Goal: Understand process/instructions

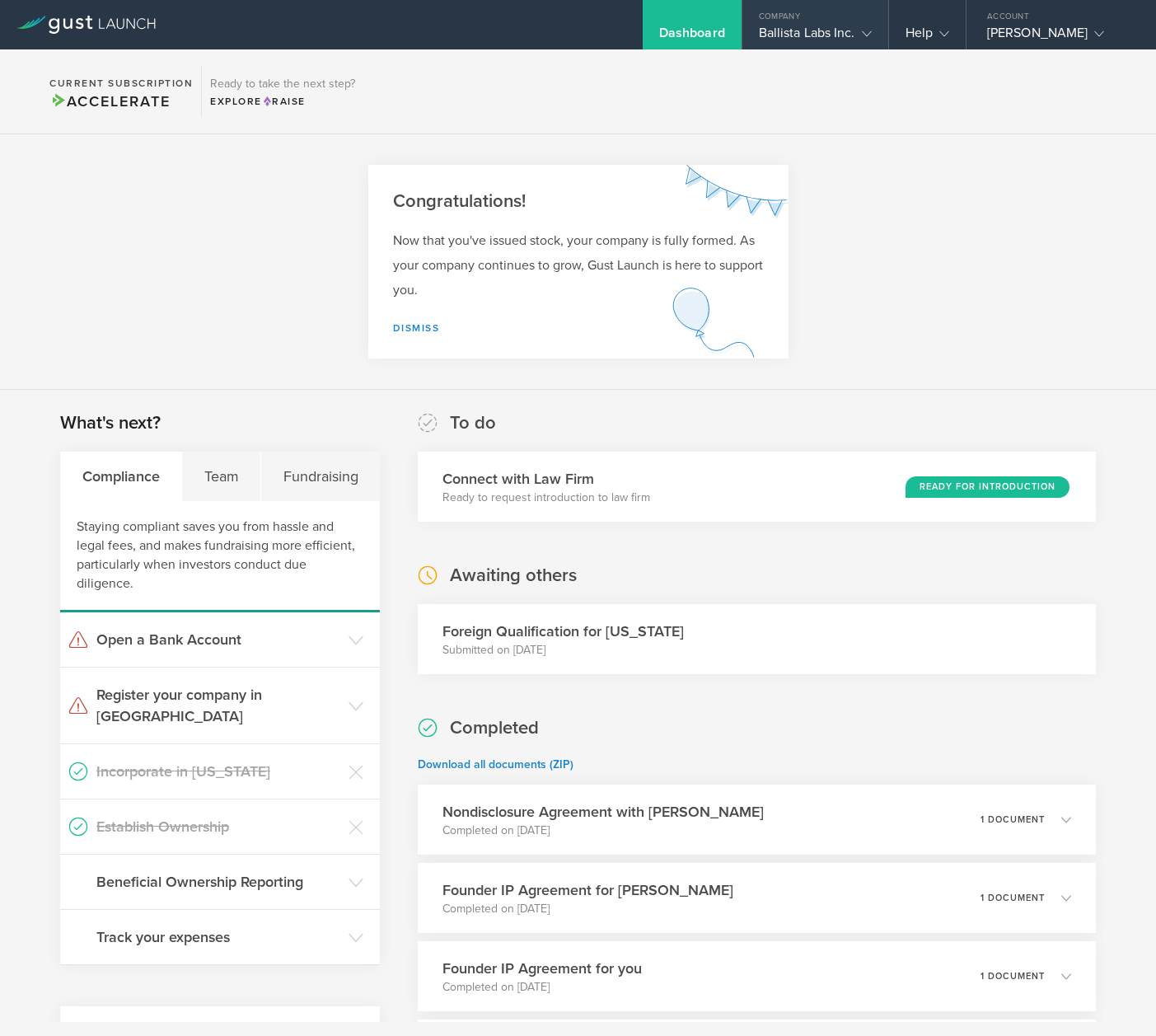
click at [806, 29] on div "Ballista Labs Inc." at bounding box center [815, 36] width 113 height 25
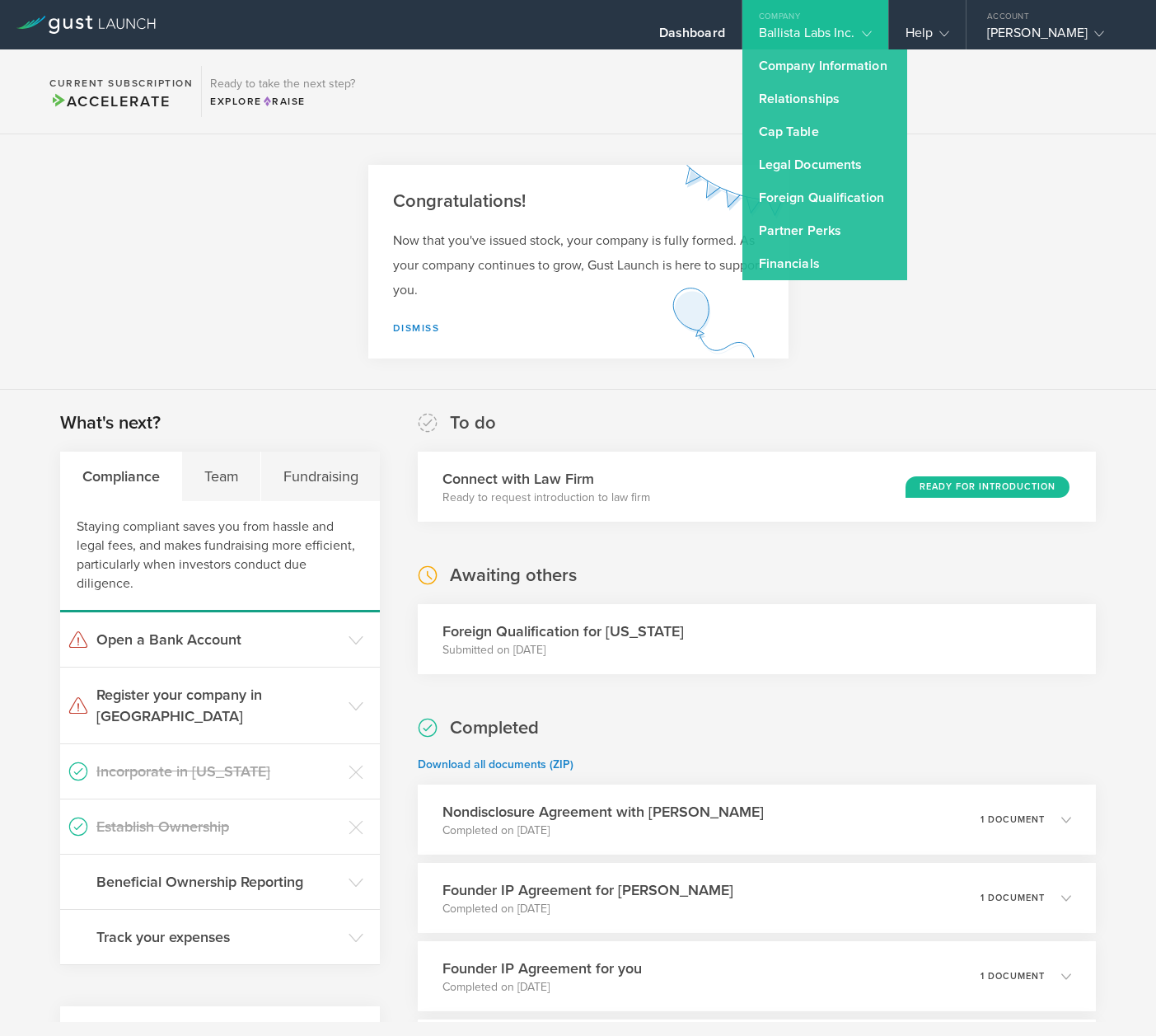
click at [251, 282] on section "Congratulations! Now that you've issued stock, your company is fully formed. As…" at bounding box center [578, 262] width 1156 height 255
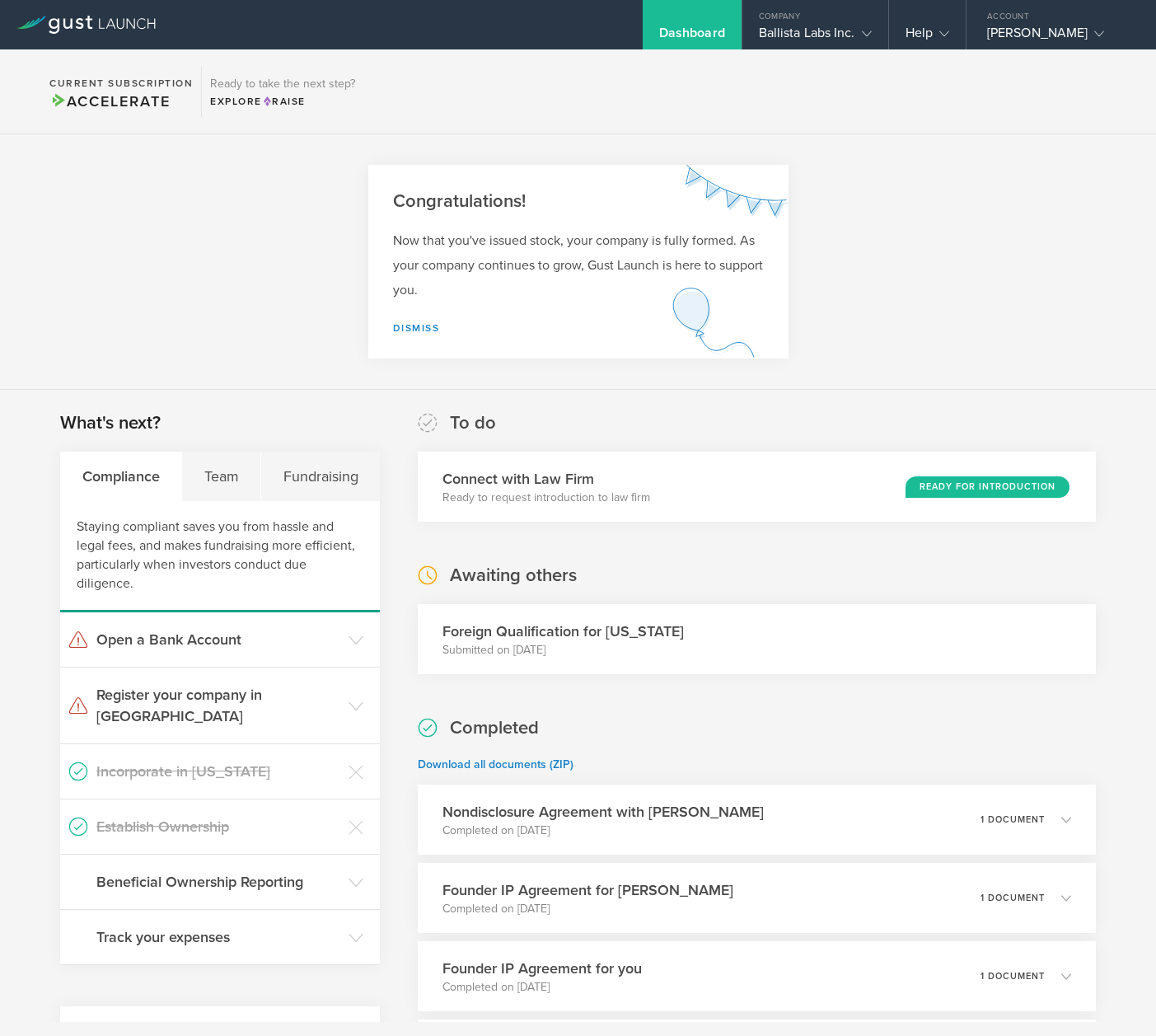
scroll to position [4, 0]
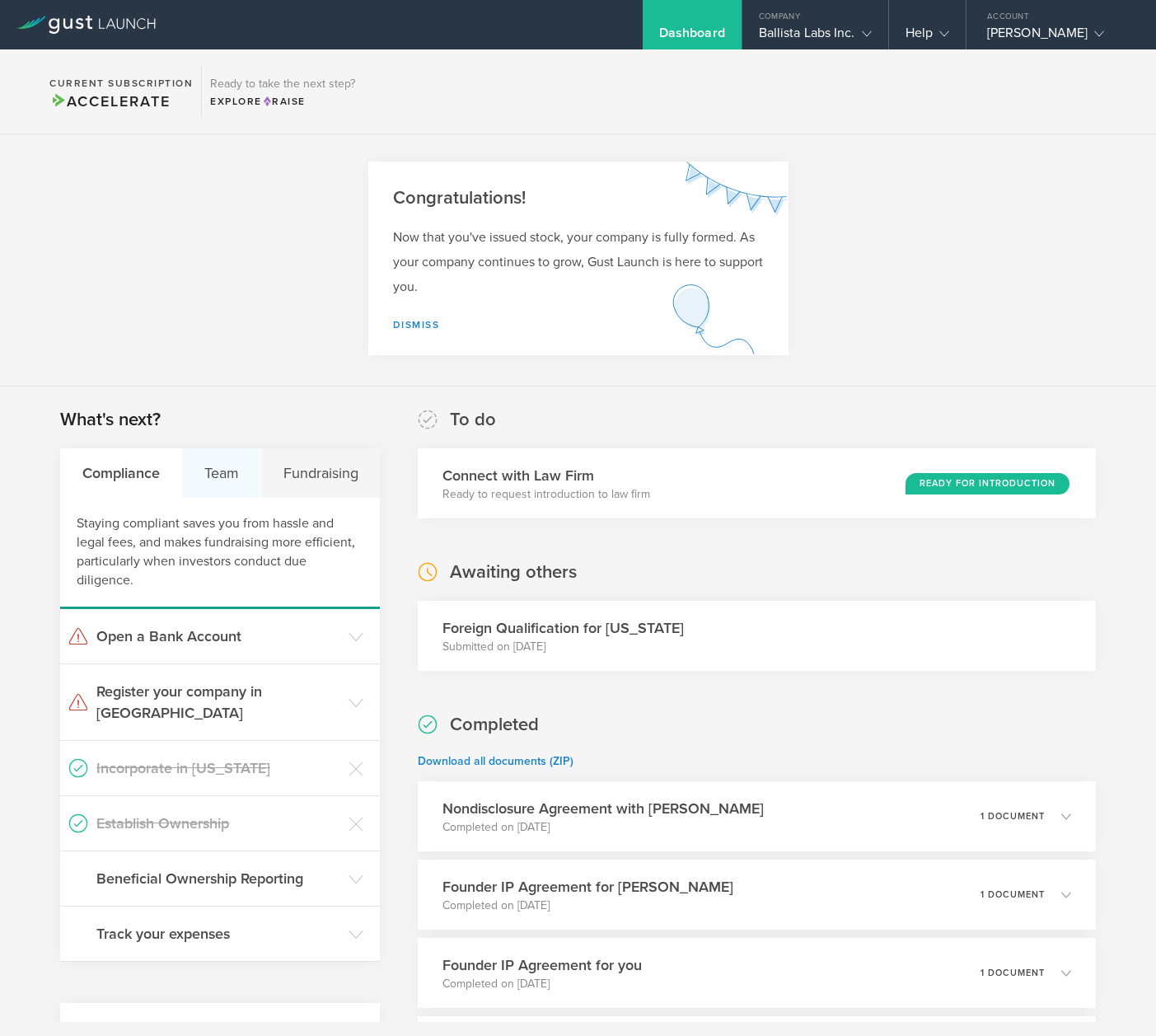
click at [235, 473] on div "Team" at bounding box center [222, 472] width 79 height 49
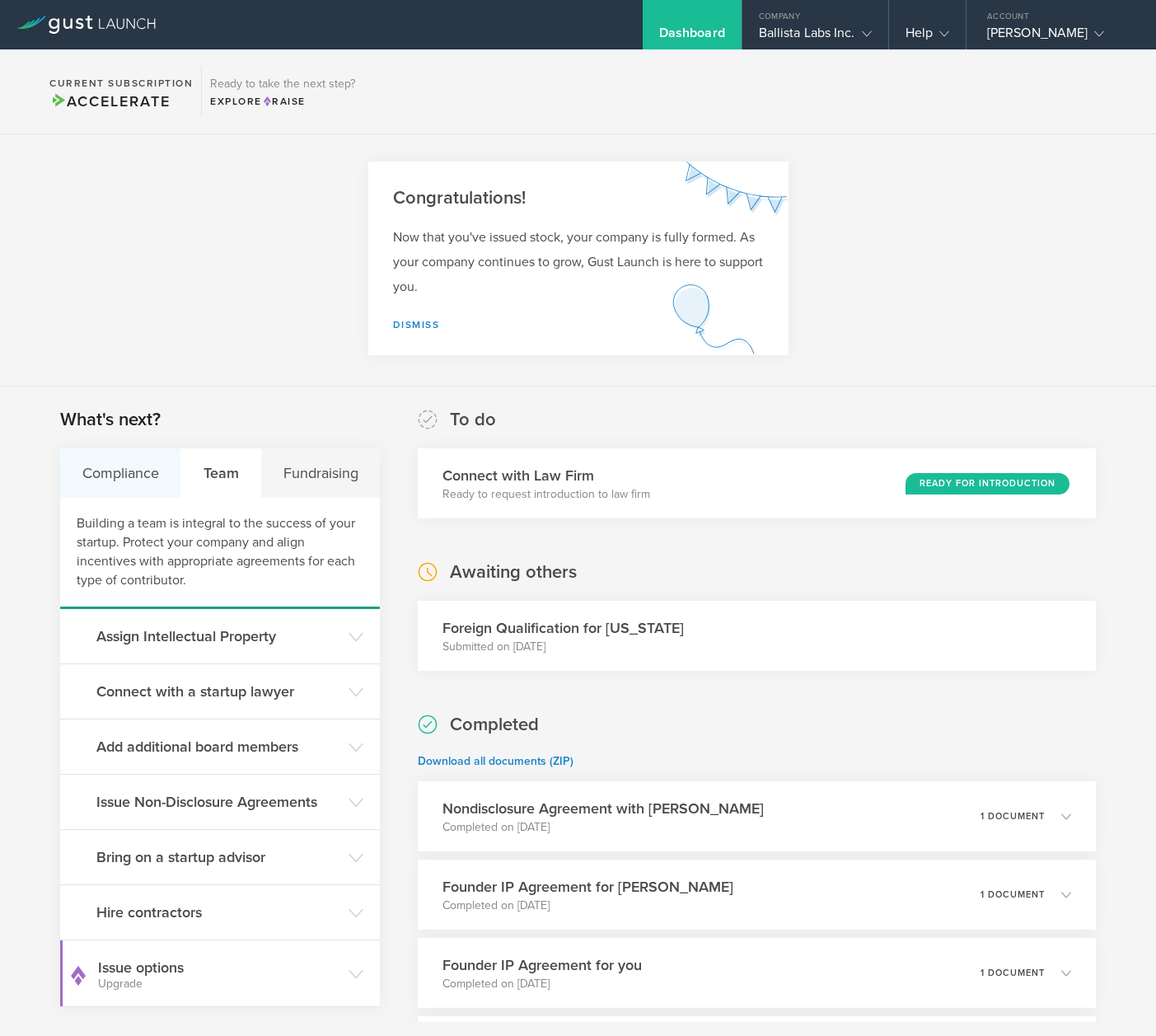
click at [131, 474] on div "Compliance" at bounding box center [120, 472] width 121 height 49
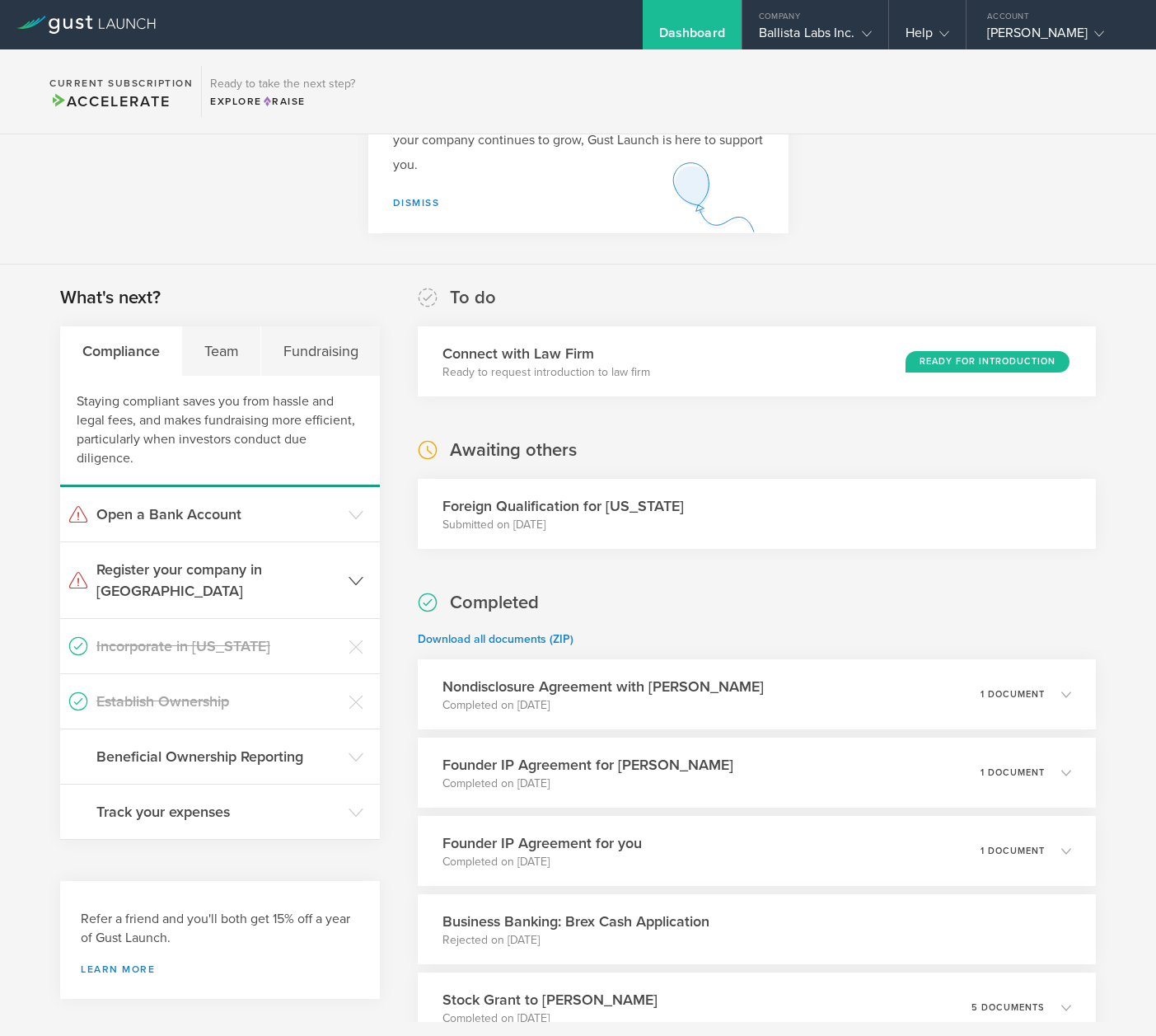
scroll to position [129, 0]
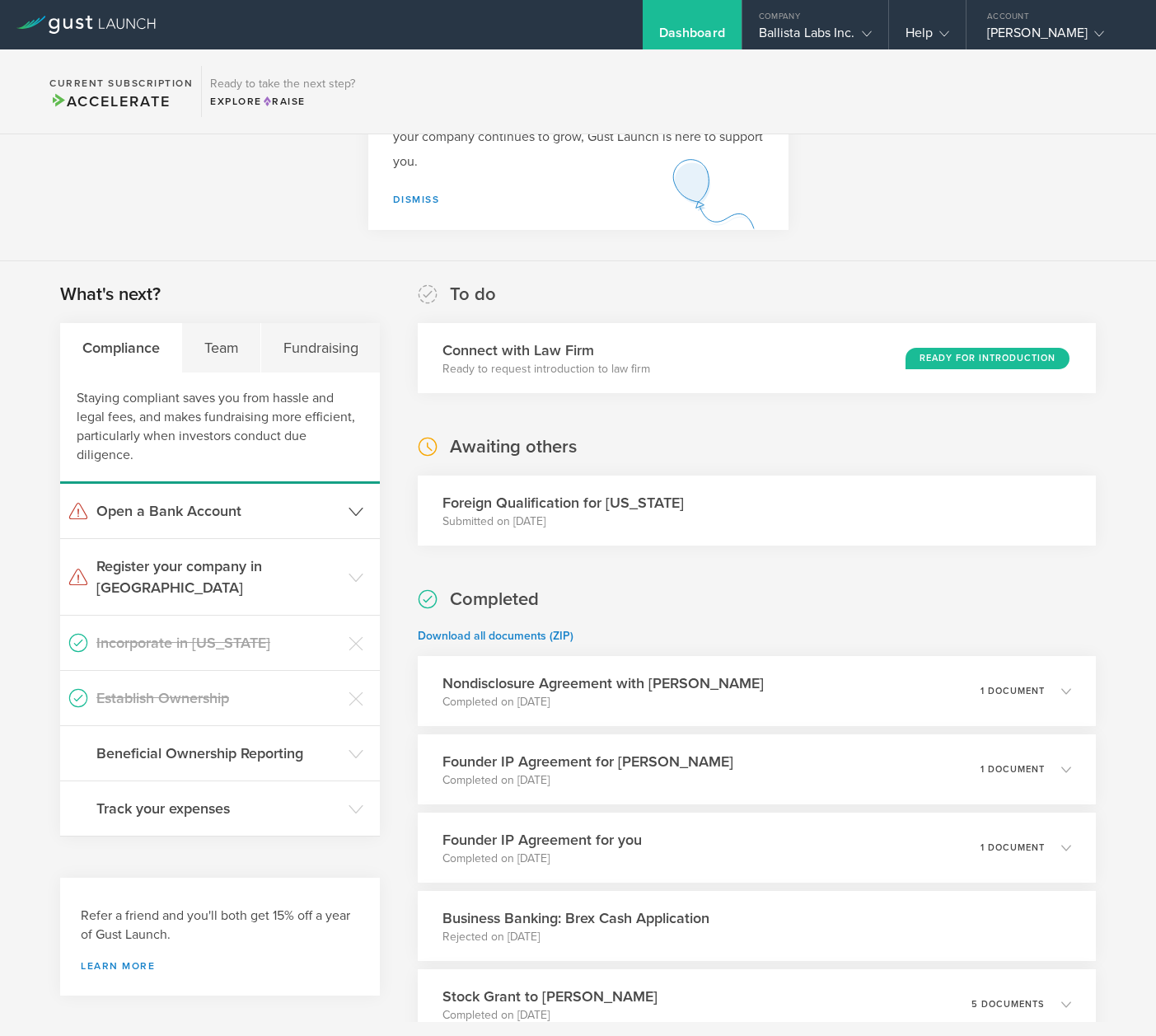
click at [329, 510] on h3 "Open a Bank Account" at bounding box center [218, 510] width 243 height 21
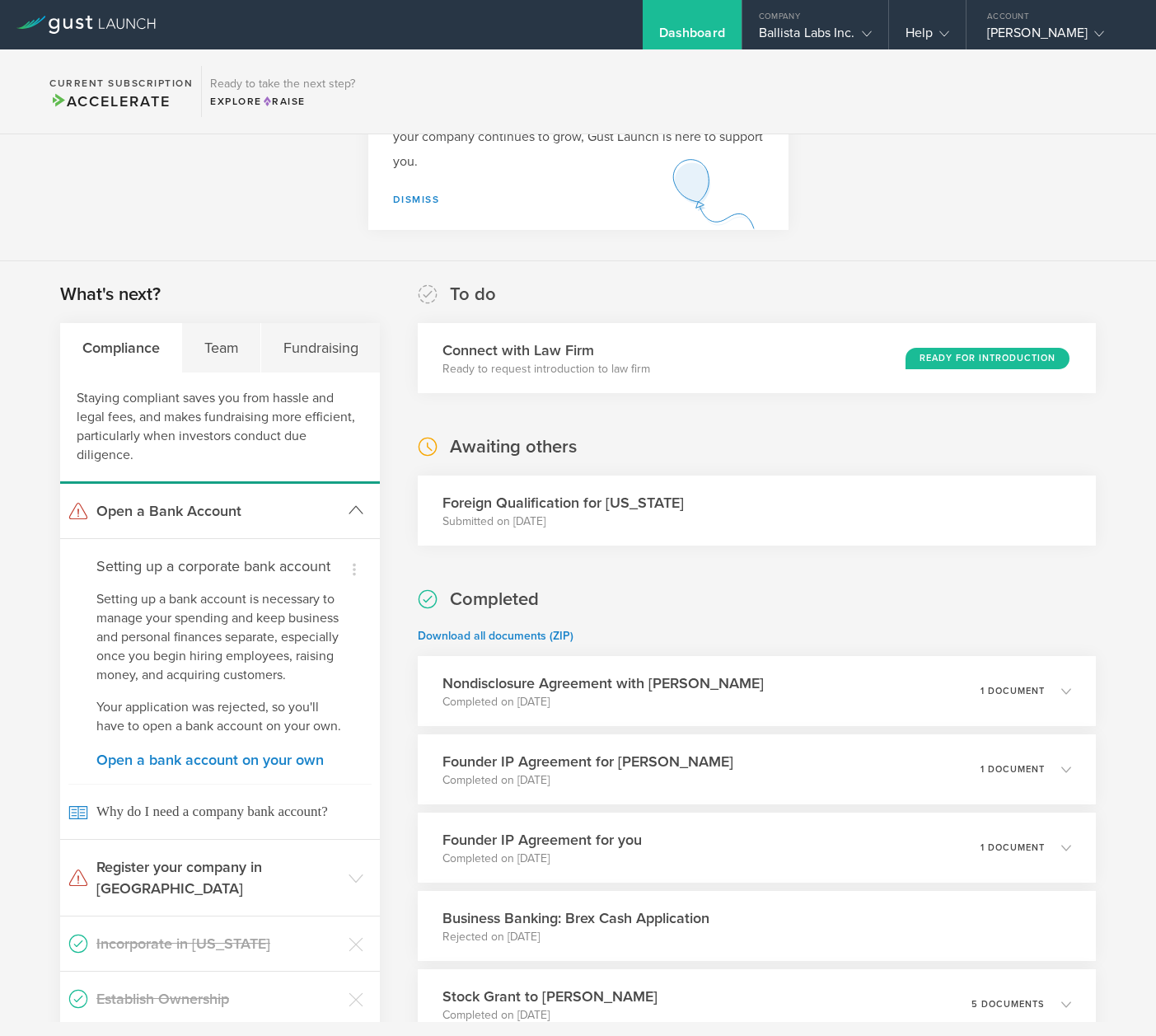
click at [329, 510] on h3 "Open a Bank Account" at bounding box center [218, 510] width 243 height 21
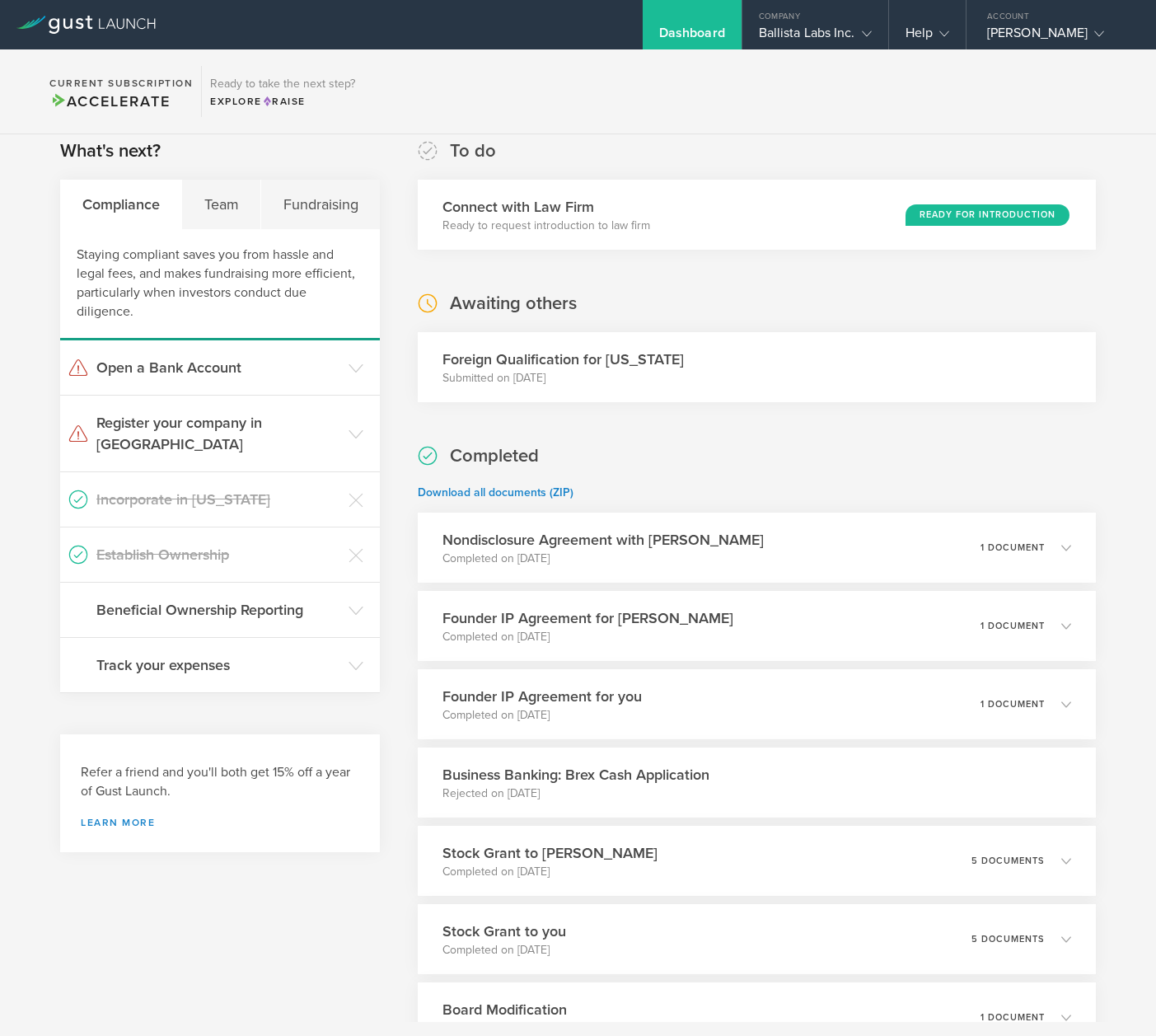
scroll to position [182, 0]
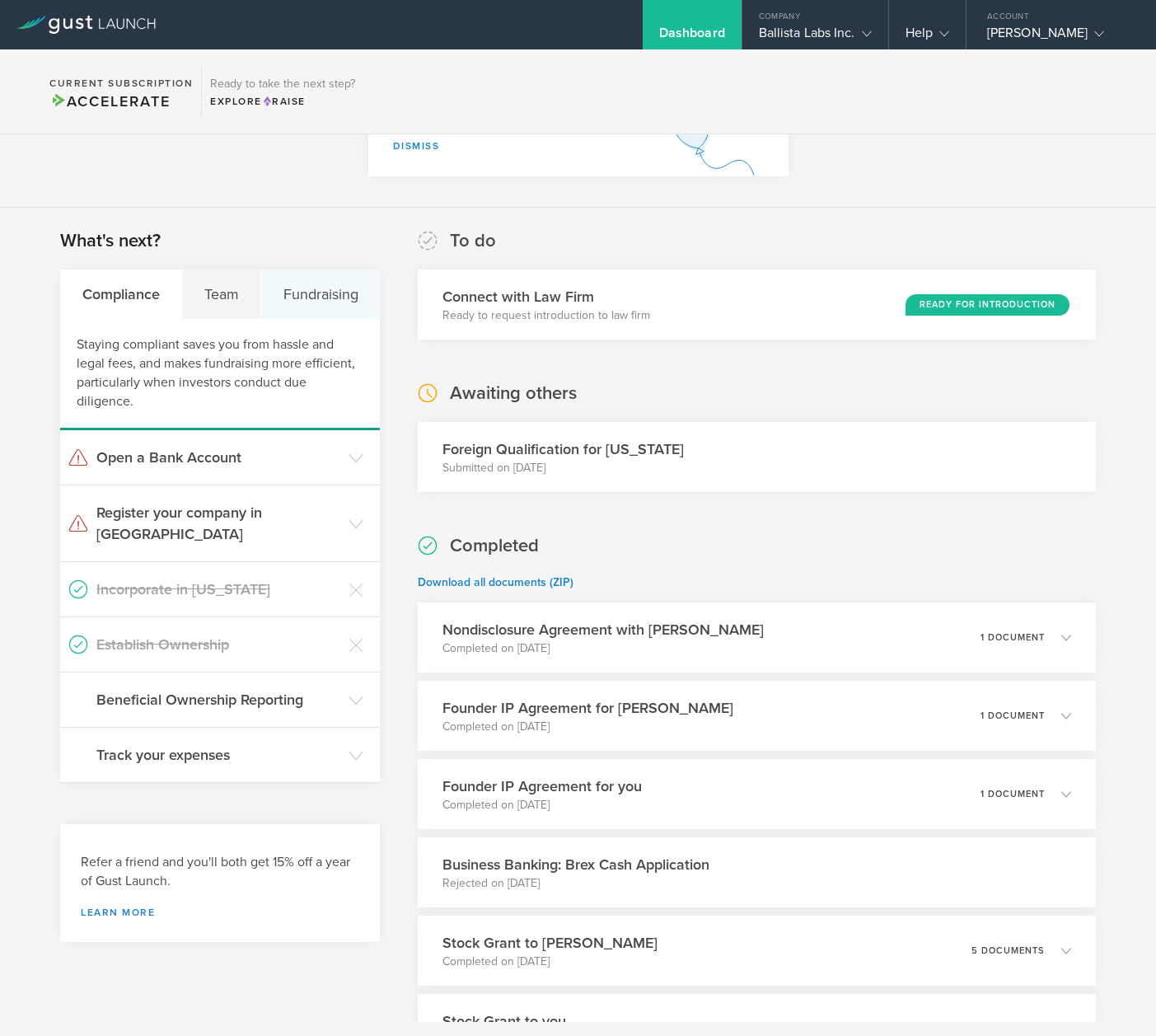
click at [318, 297] on div "Fundraising" at bounding box center [320, 294] width 119 height 49
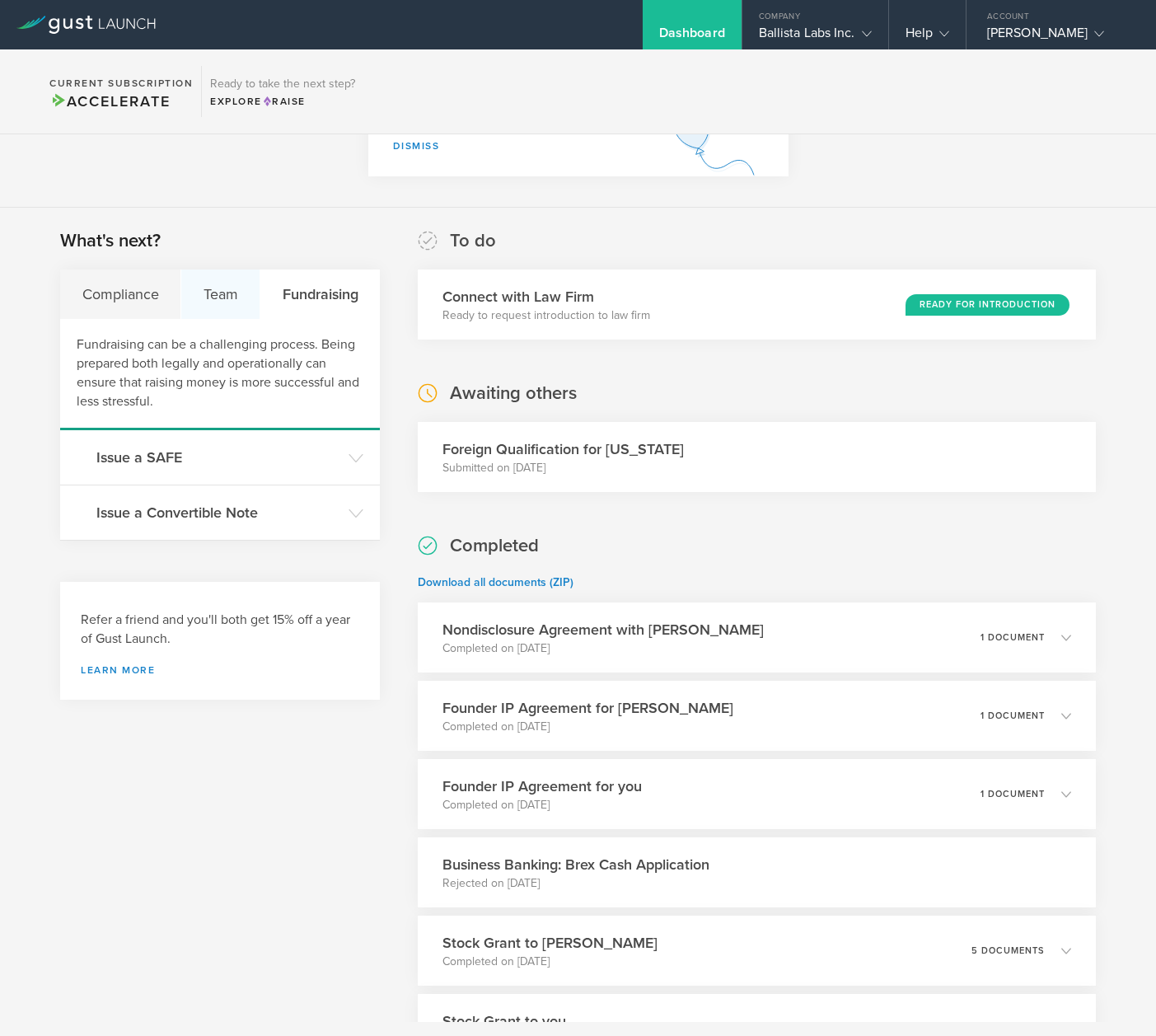
click at [191, 298] on div "Team" at bounding box center [221, 294] width 79 height 49
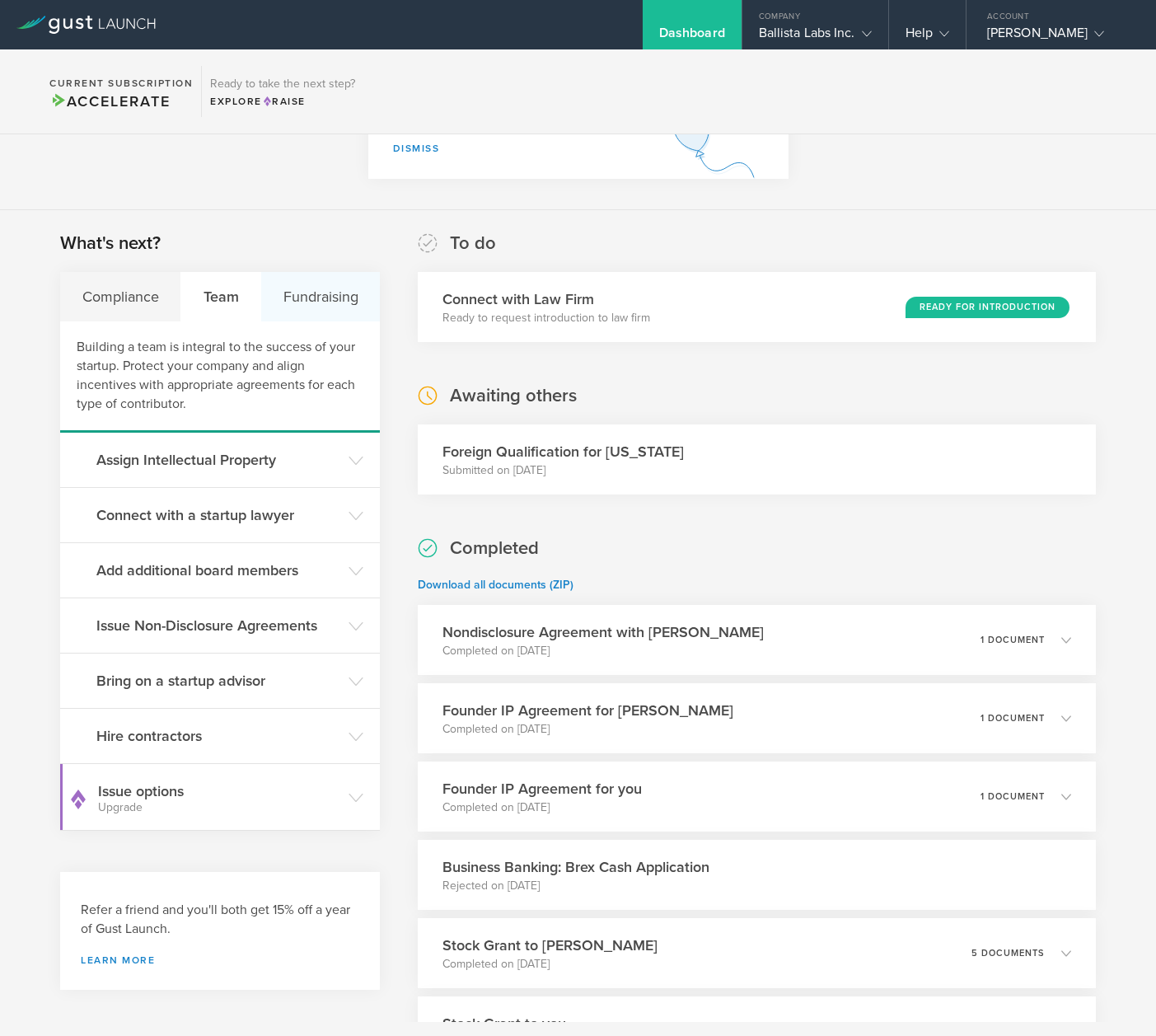
scroll to position [179, 0]
click at [298, 318] on div "Fundraising" at bounding box center [320, 297] width 119 height 49
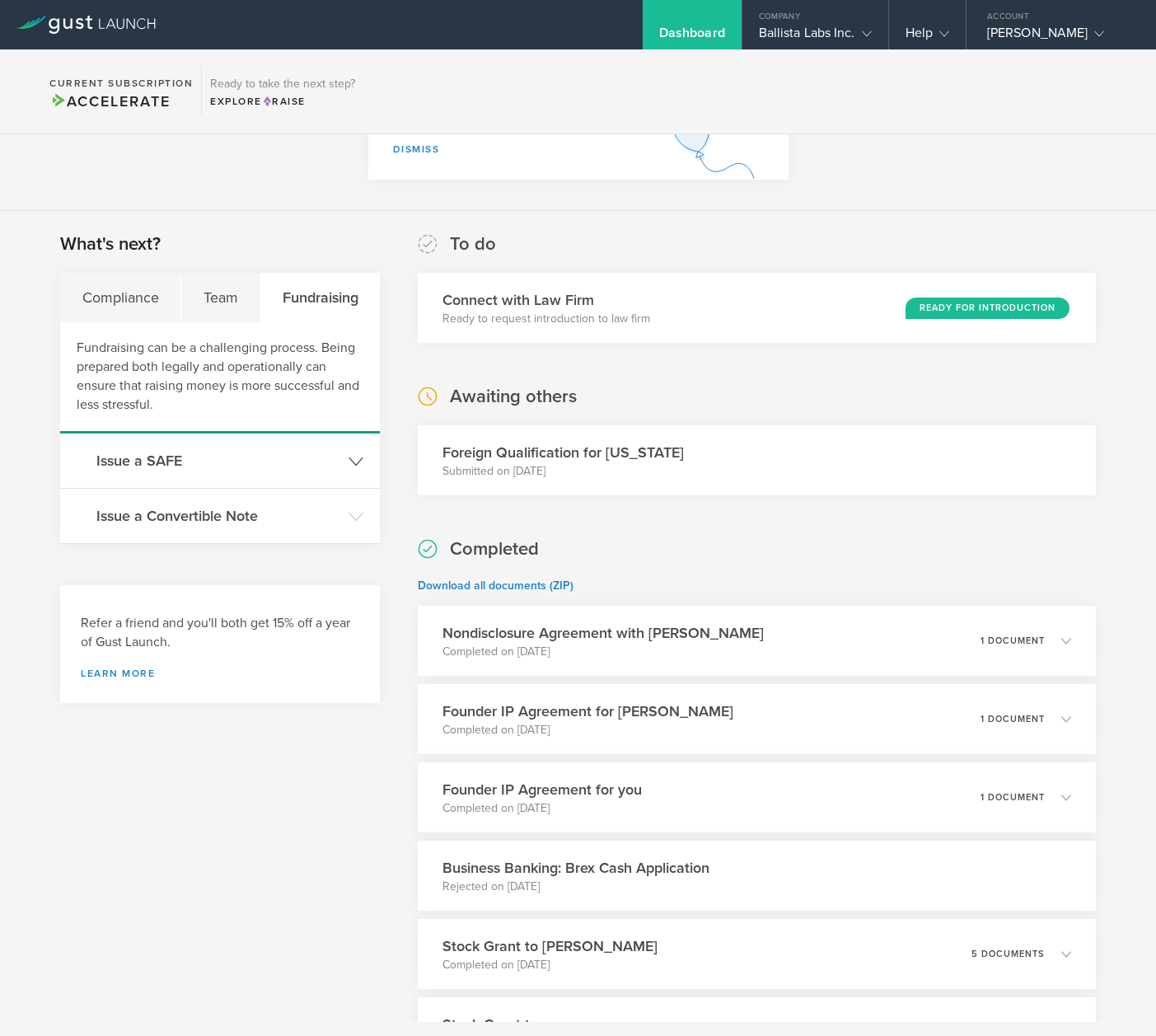
click at [306, 490] on header "Issue a Convertible Note" at bounding box center [220, 516] width 320 height 55
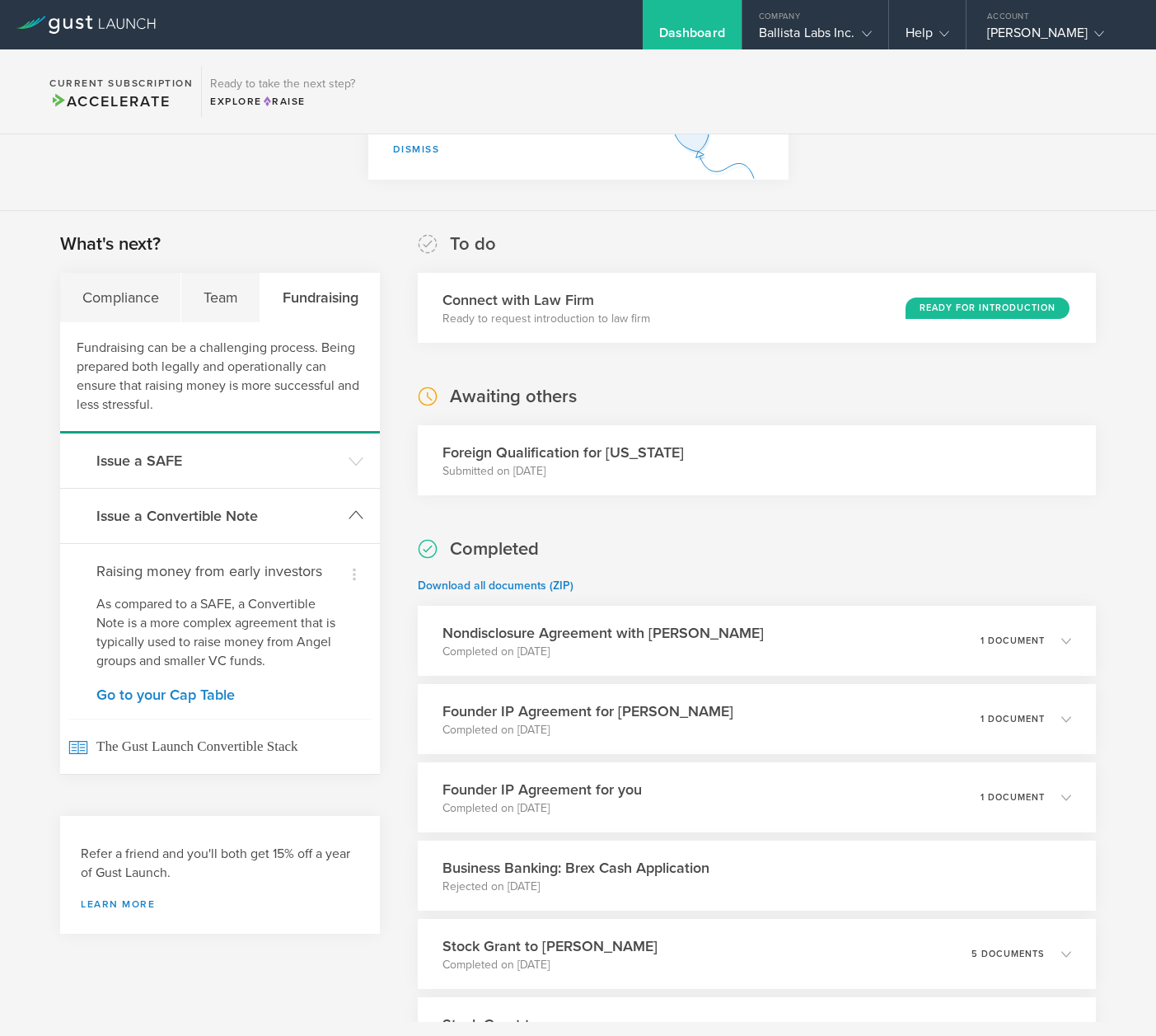
click at [304, 502] on header "Issue a Convertible Note" at bounding box center [220, 516] width 320 height 55
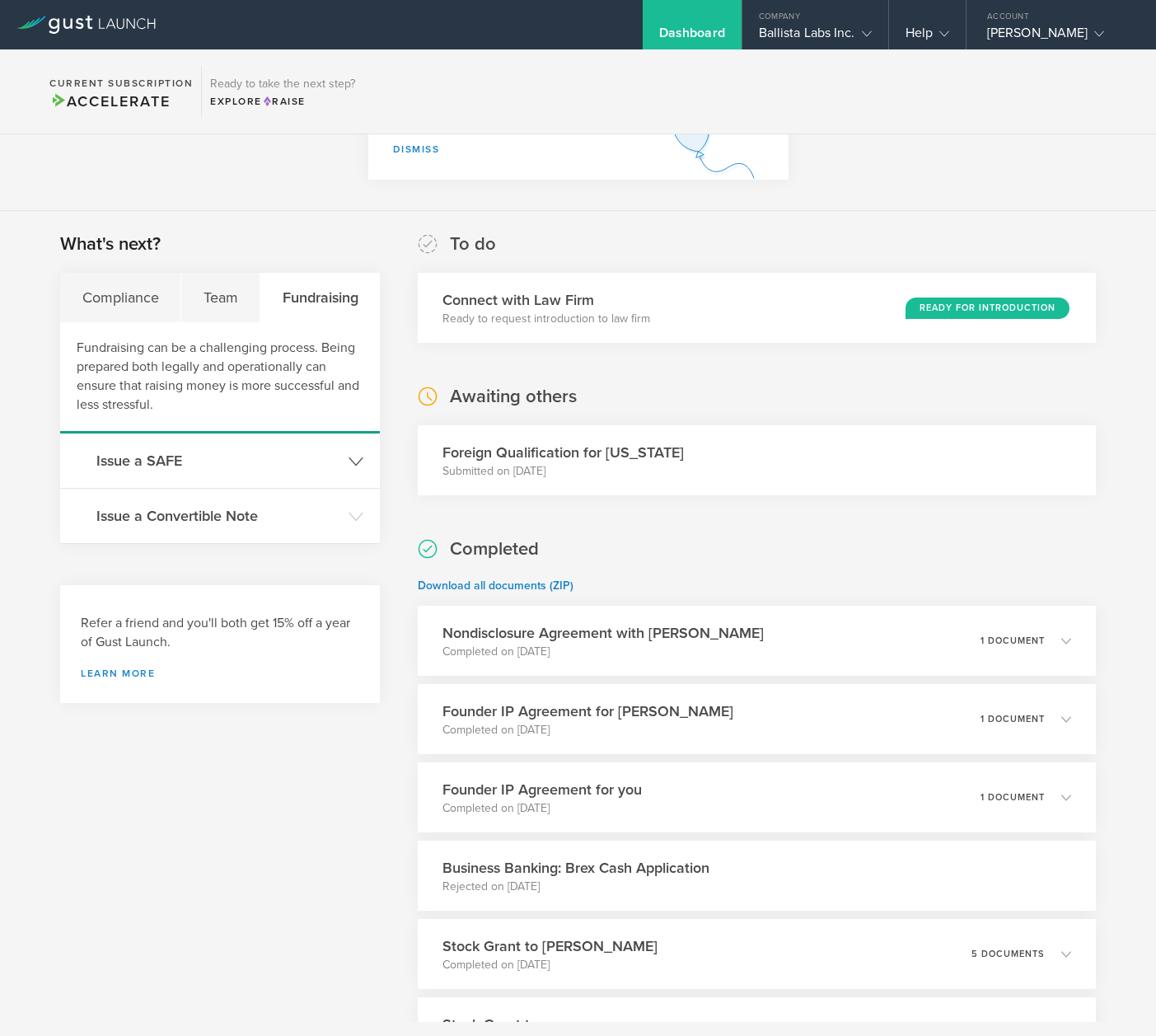
click at [305, 443] on header "Issue a SAFE" at bounding box center [220, 461] width 320 height 55
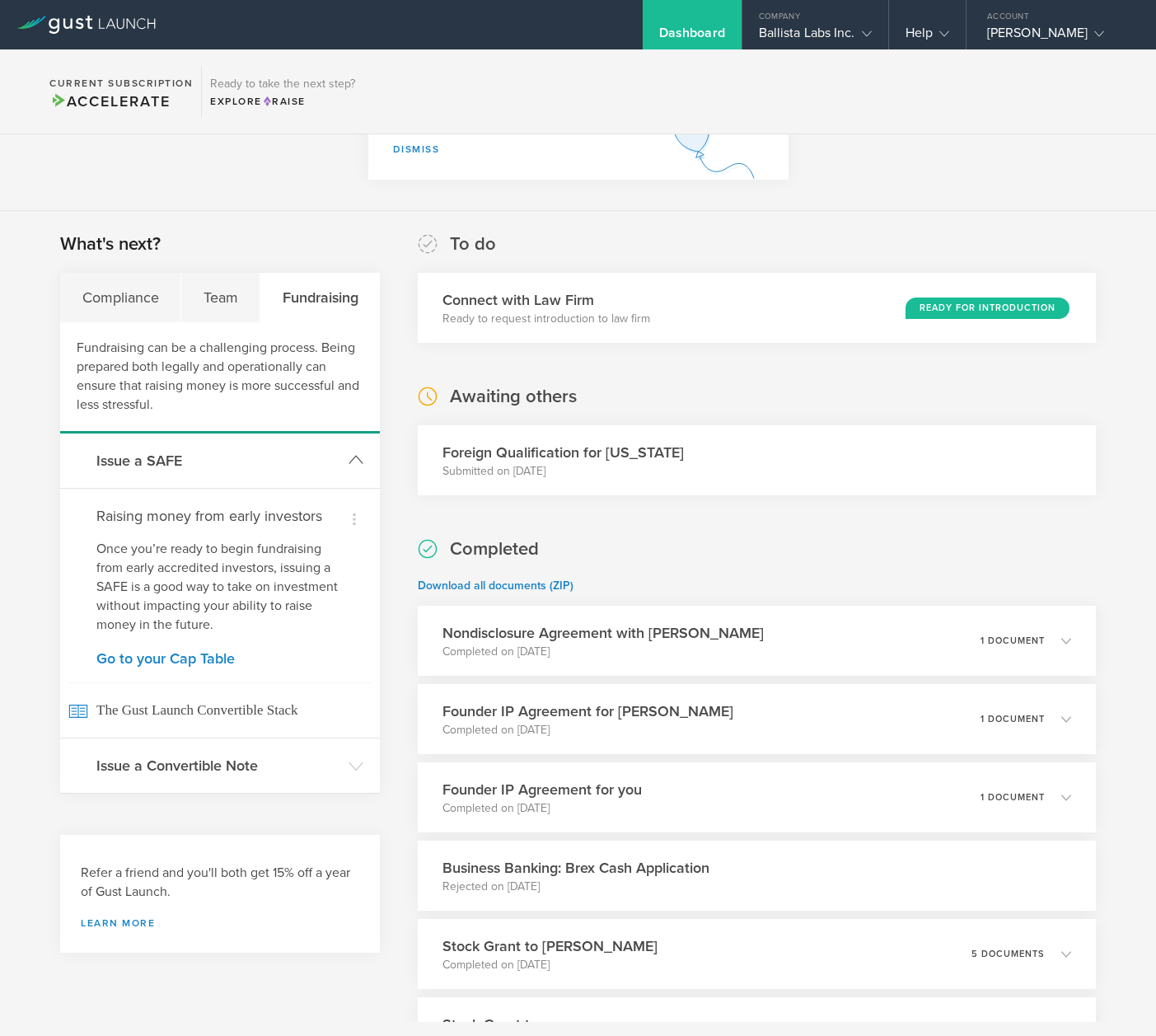
click at [286, 440] on header "Issue a SAFE" at bounding box center [220, 461] width 320 height 55
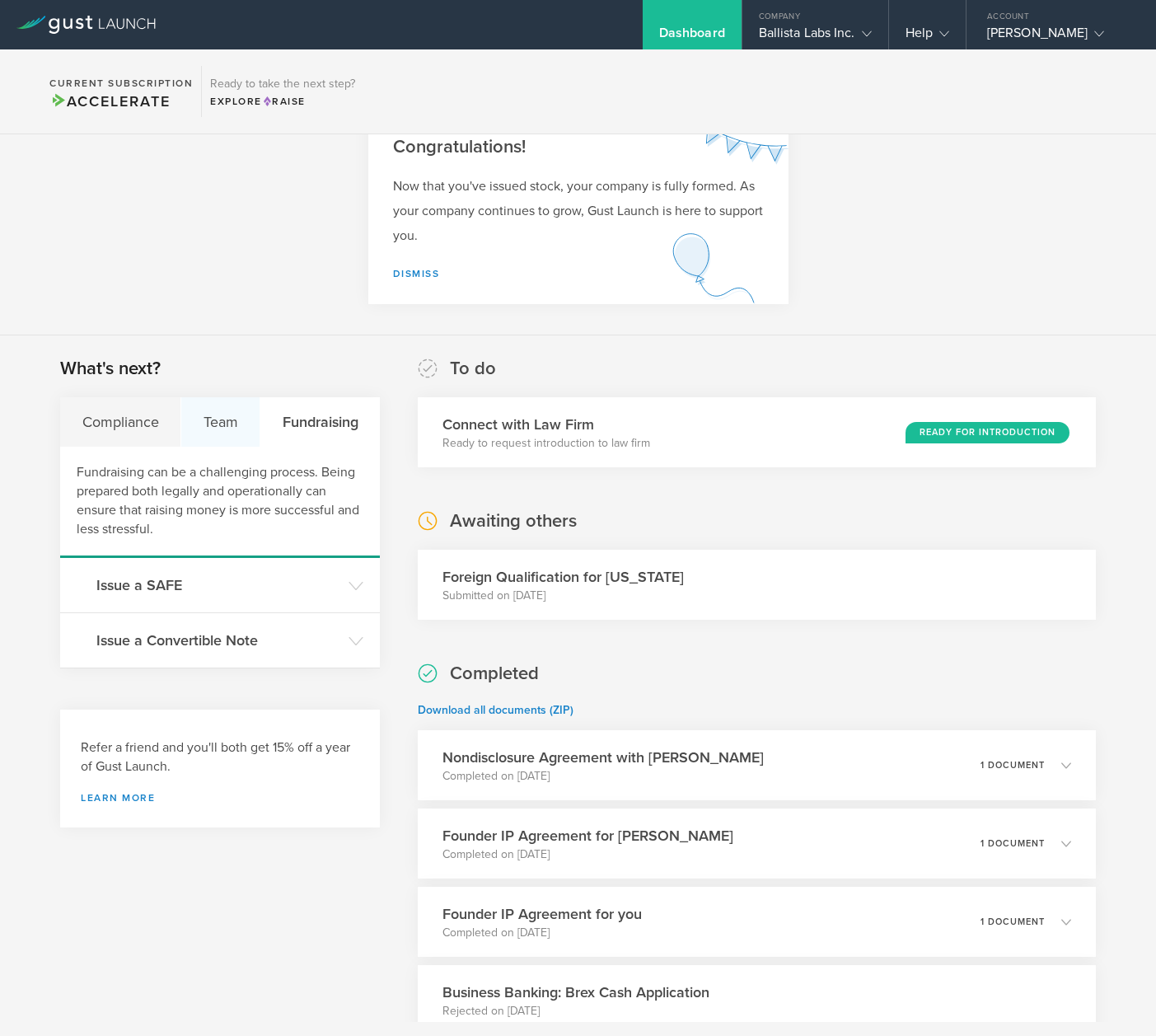
scroll to position [45, 0]
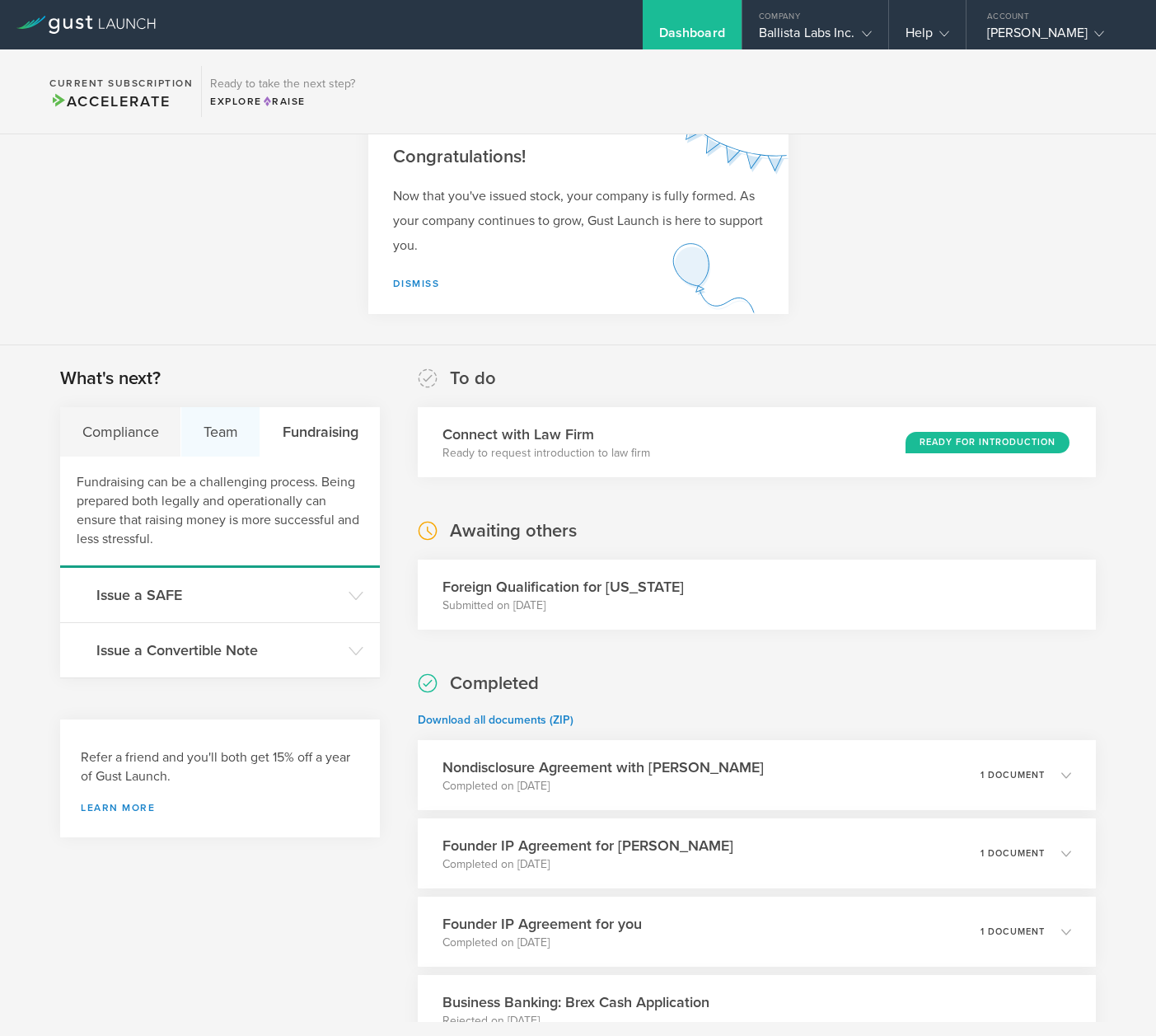
click at [215, 430] on div "Team" at bounding box center [221, 431] width 79 height 49
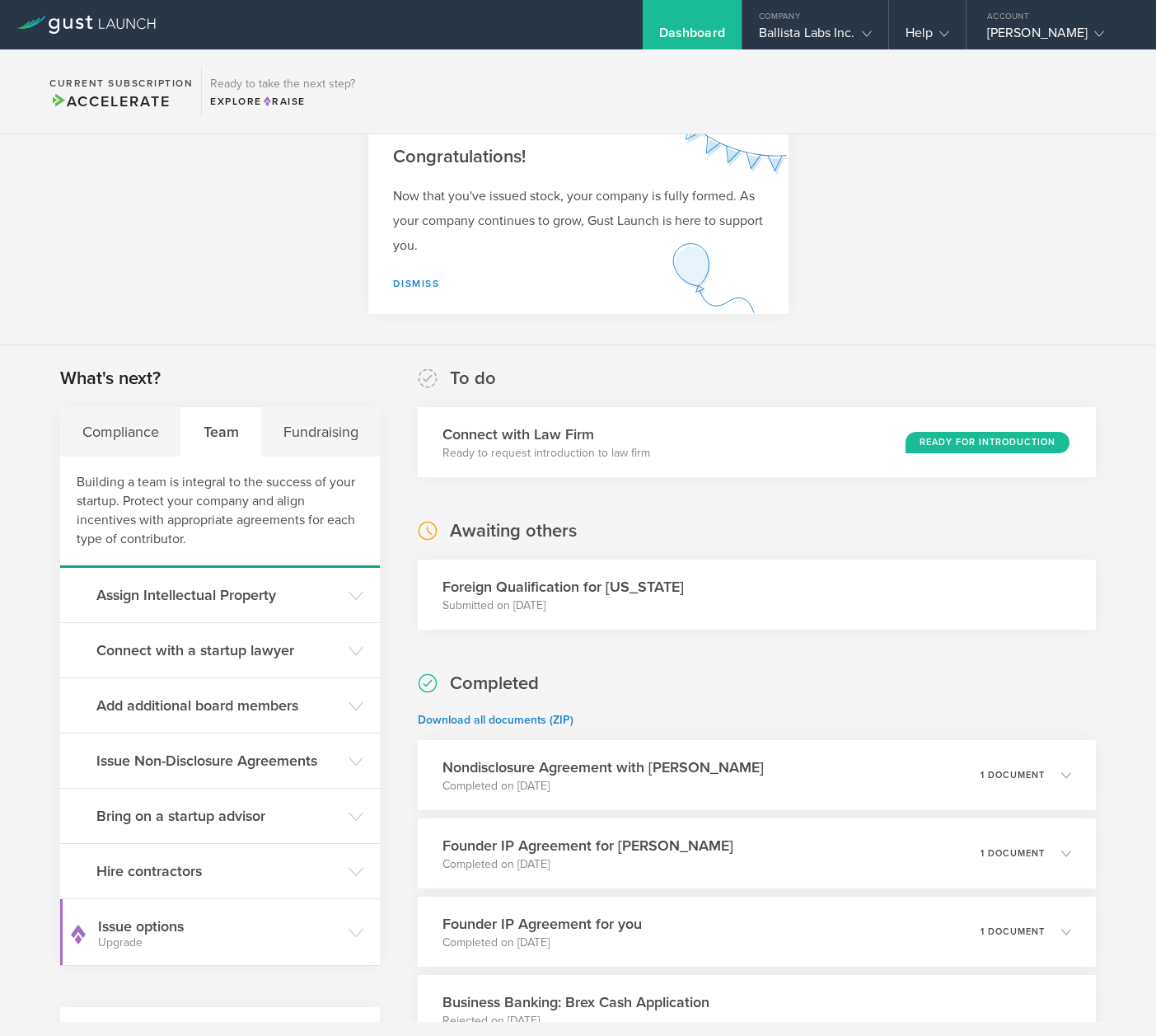
click at [192, 307] on section "Congratulations! Now that you've issued stock, your company is fully formed. As…" at bounding box center [578, 217] width 1156 height 255
click at [270, 823] on h3 "Bring on a startup advisor" at bounding box center [218, 815] width 243 height 21
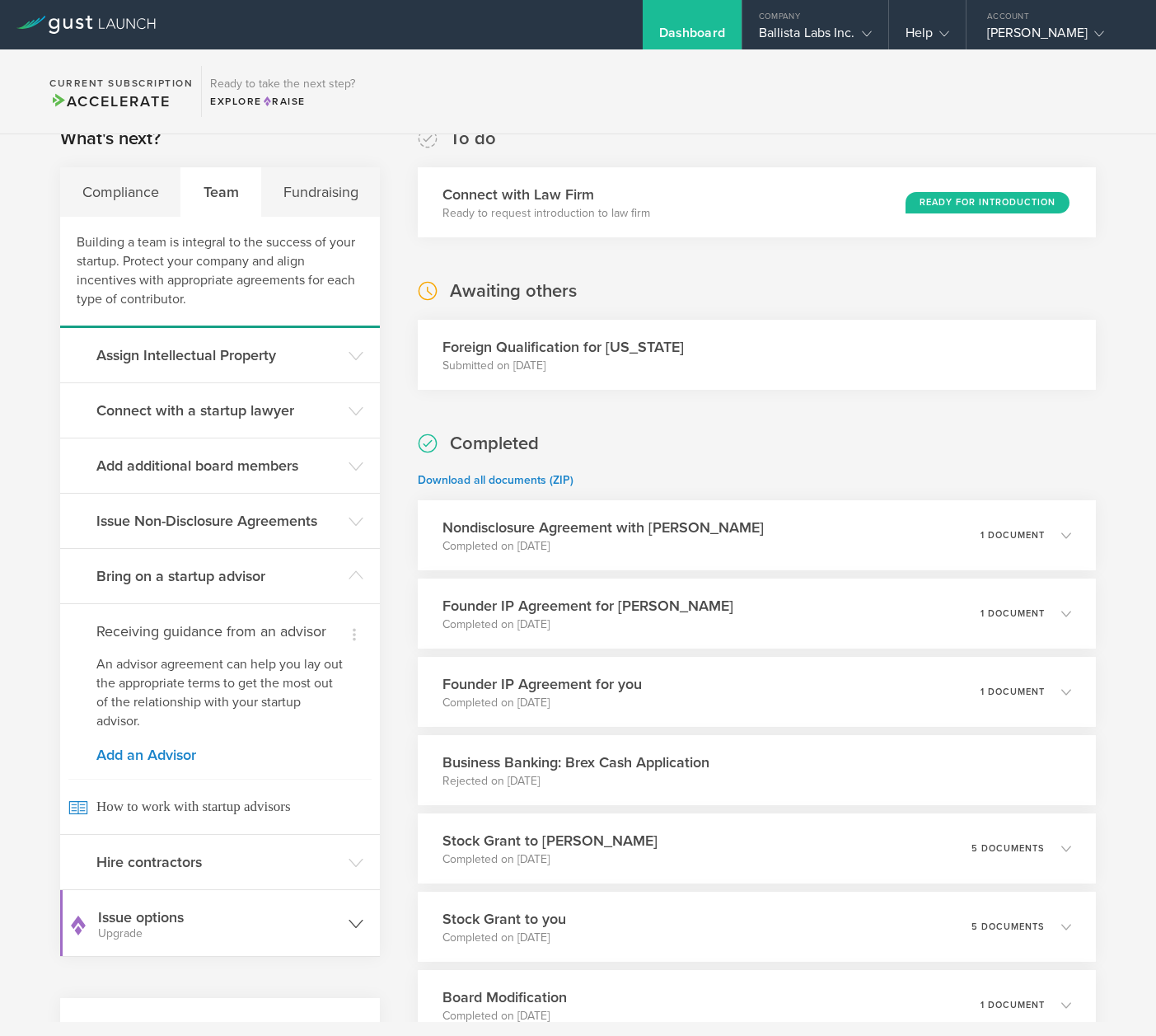
scroll to position [552, 0]
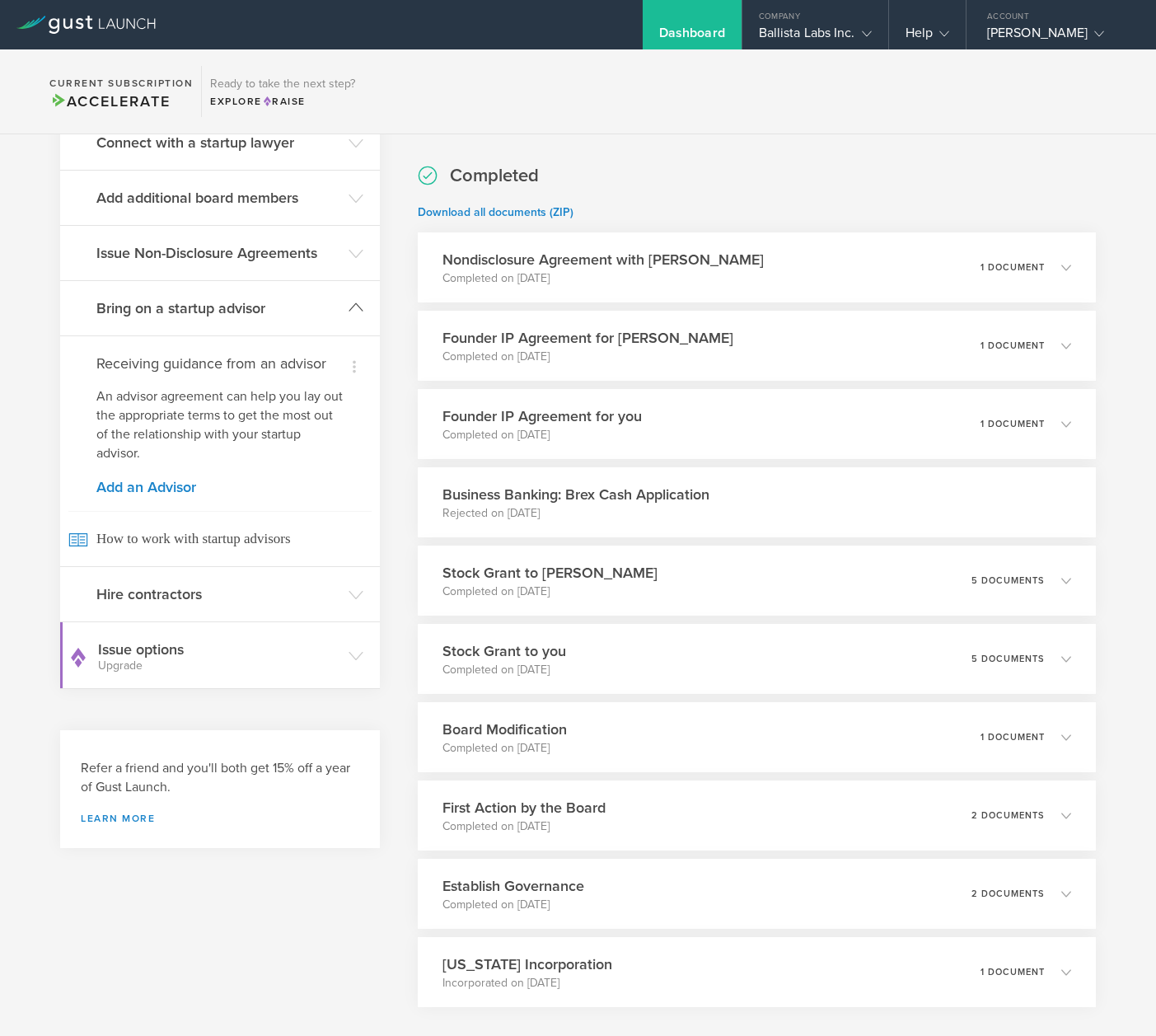
click at [268, 320] on header "Bring on a startup advisor" at bounding box center [220, 308] width 320 height 55
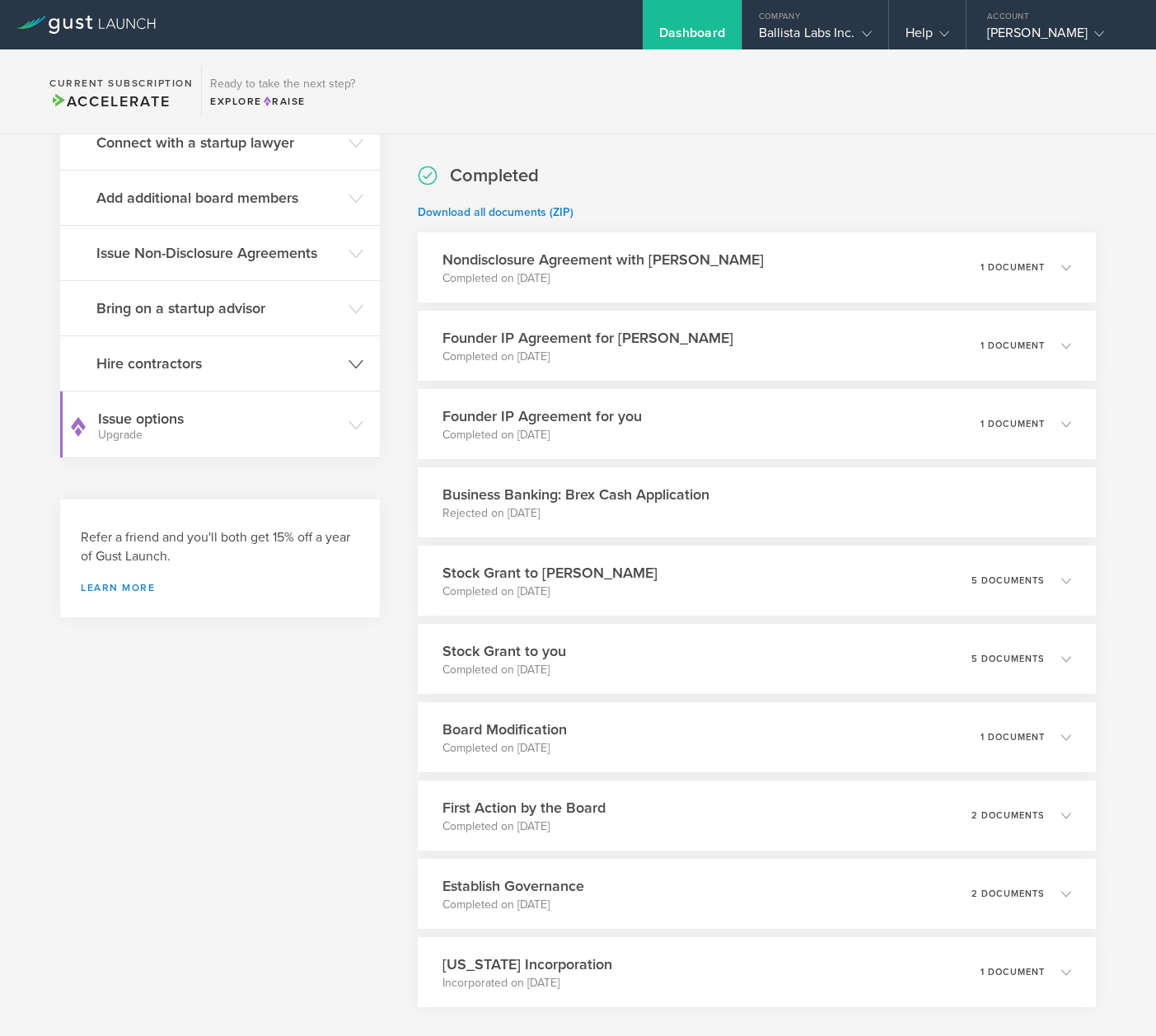
click at [229, 370] on h3 "Hire contractors" at bounding box center [218, 363] width 243 height 21
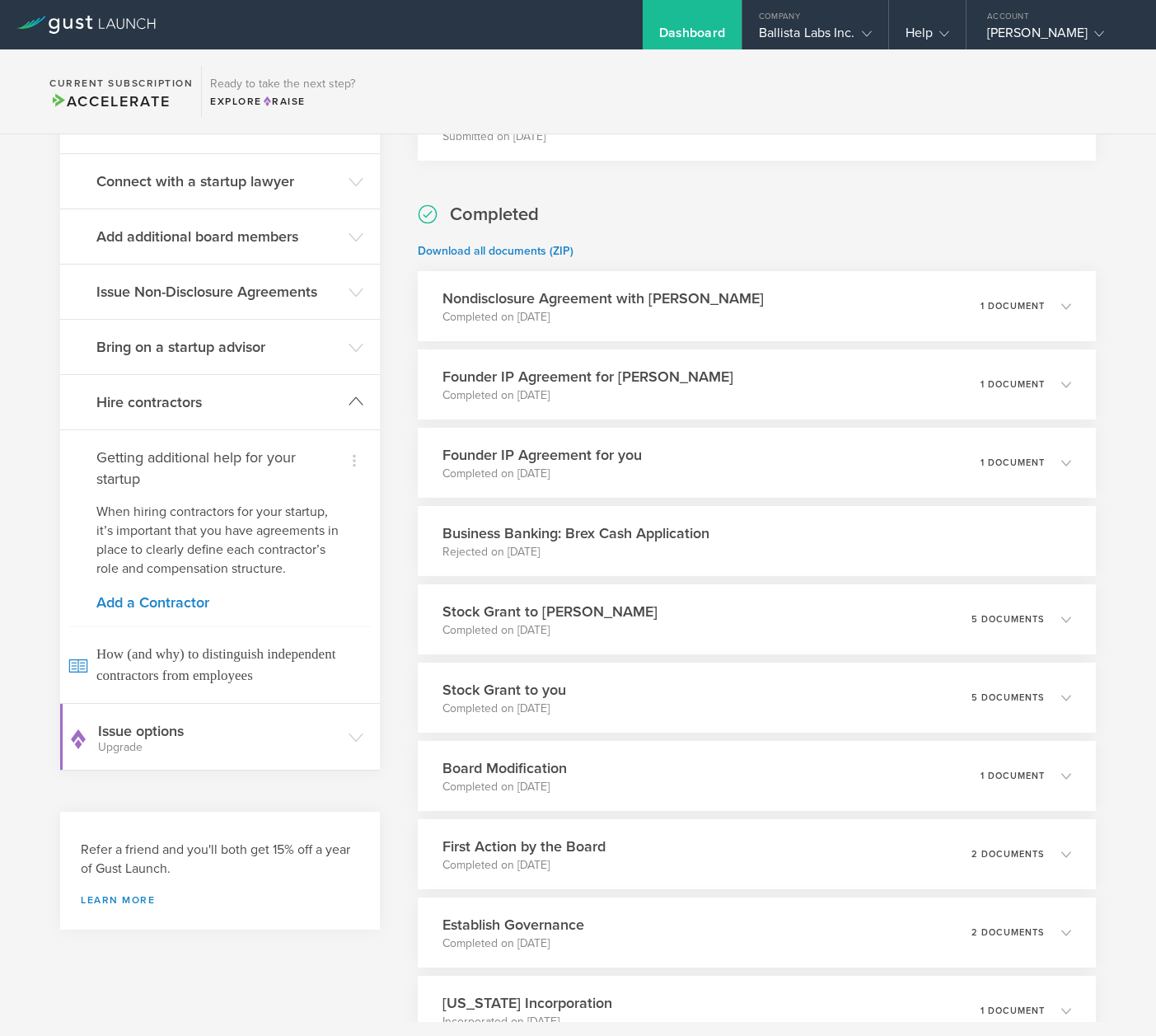
scroll to position [427, 0]
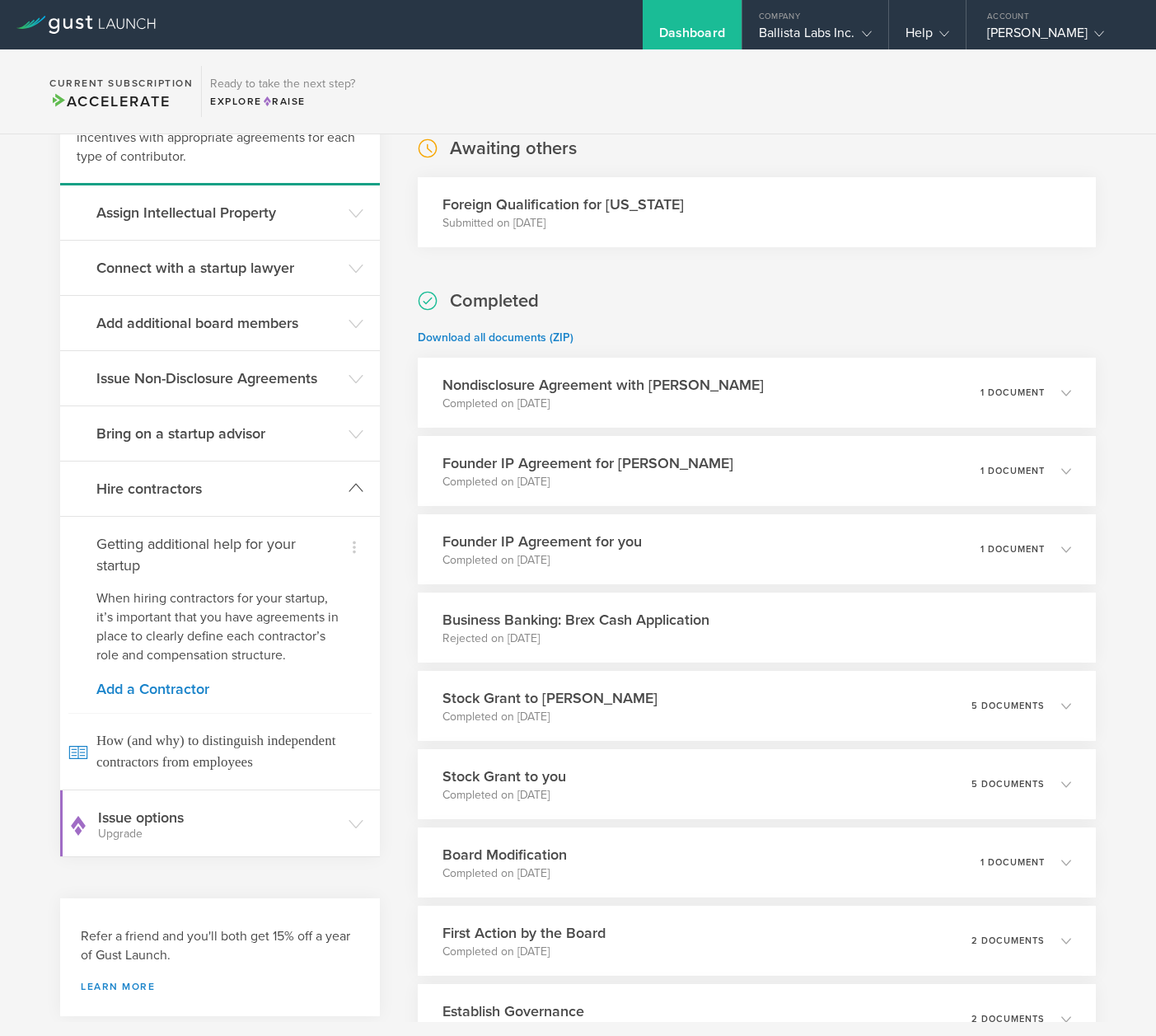
click at [303, 483] on h3 "Hire contractors" at bounding box center [218, 488] width 243 height 21
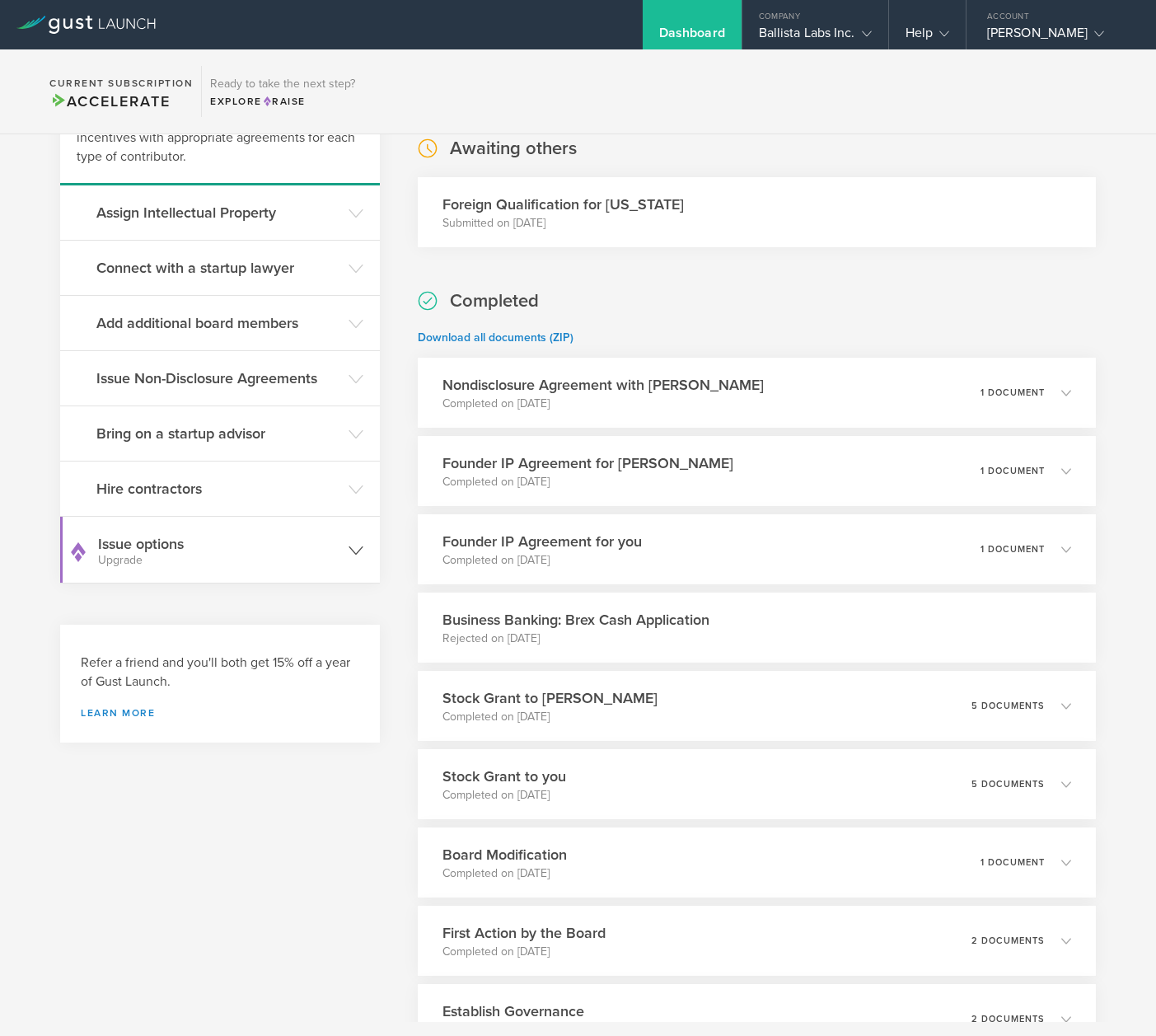
click at [255, 562] on small "Upgrade" at bounding box center [220, 560] width 243 height 12
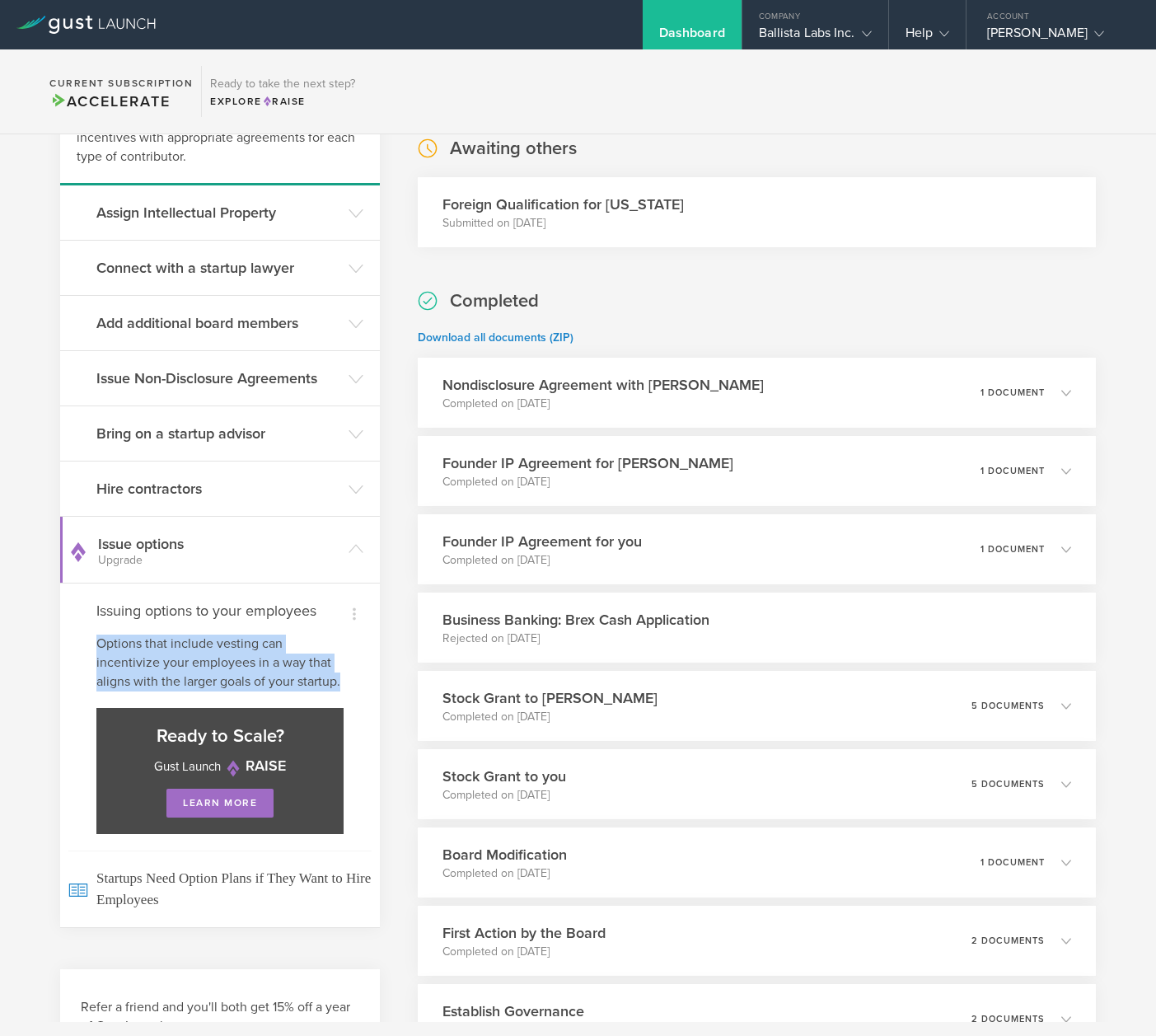
drag, startPoint x: 166, startPoint y: 705, endPoint x: 74, endPoint y: 627, distance: 120.6
click at [74, 627] on div "Dismiss Issuing options to your employees Options that include vesting can ince…" at bounding box center [220, 755] width 320 height 345
click at [191, 638] on p "Options that include vesting can incentivize your employees in a way that align…" at bounding box center [220, 663] width 247 height 57
drag, startPoint x: 163, startPoint y: 697, endPoint x: 95, endPoint y: 624, distance: 99.8
click at [95, 624] on div "Dismiss Issuing options to your employees Options that include vesting can ince…" at bounding box center [220, 755] width 320 height 345
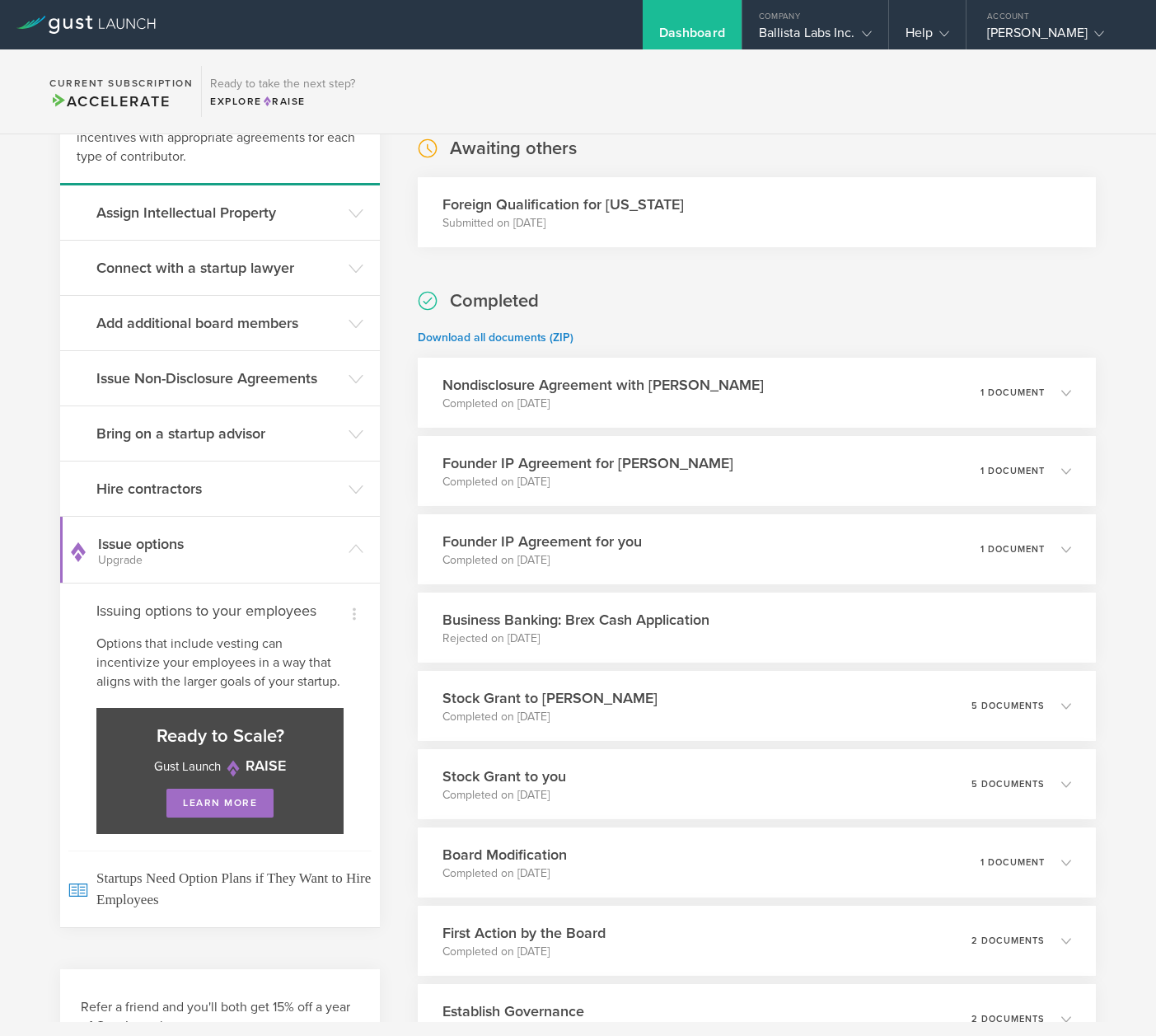
click at [97, 642] on p "Options that include vesting can incentivize your employees in a way that align…" at bounding box center [220, 663] width 247 height 57
drag, startPoint x: 89, startPoint y: 639, endPoint x: 175, endPoint y: 689, distance: 99.5
click at [175, 689] on div "Dismiss Issuing options to your employees Options that include vesting can ince…" at bounding box center [220, 755] width 320 height 345
click at [175, 689] on p "Options that include vesting can incentivize your employees in a way that align…" at bounding box center [220, 663] width 247 height 57
click at [303, 552] on h3 "Issue options Upgrade" at bounding box center [220, 550] width 243 height 33
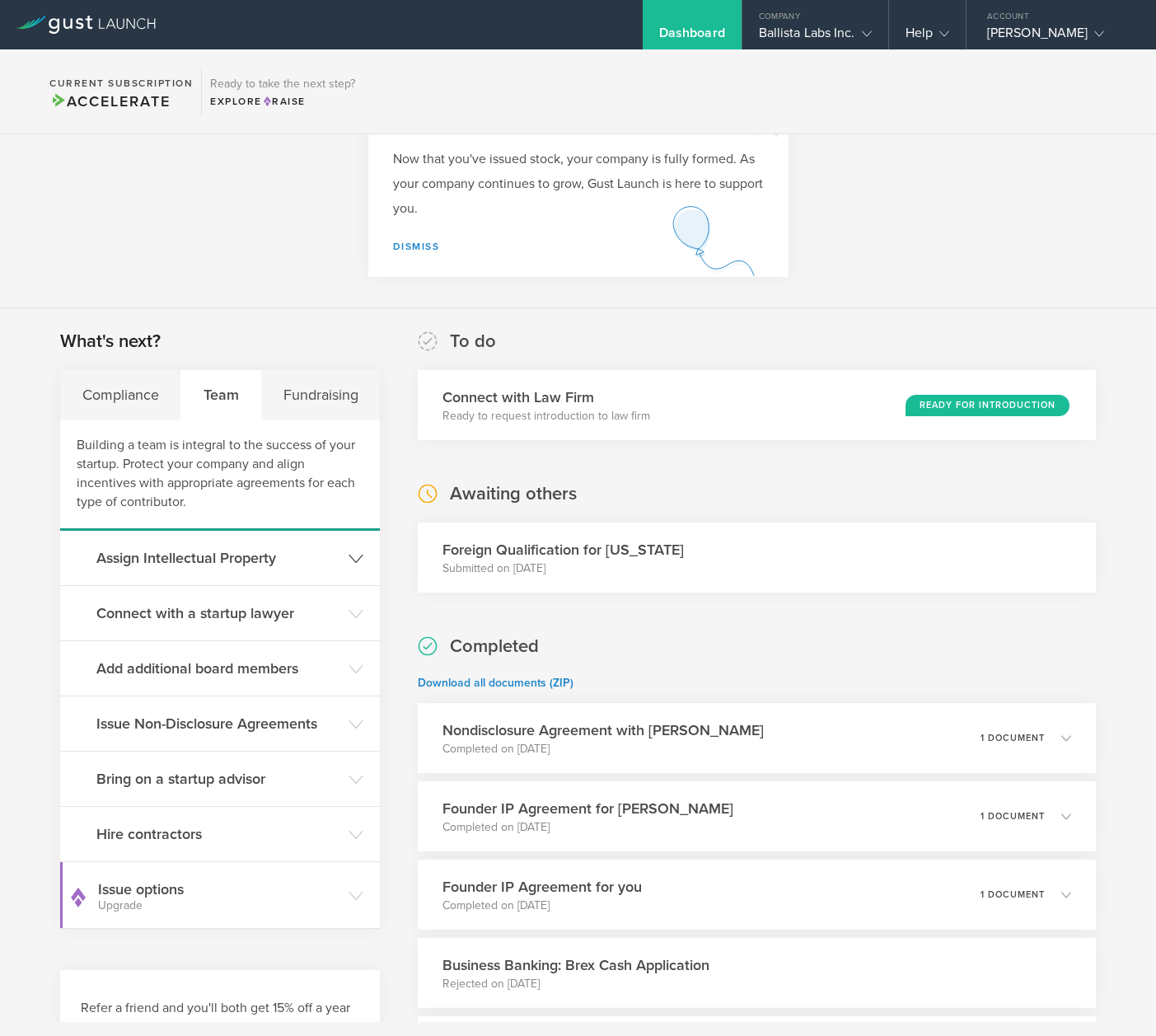
scroll to position [0, 0]
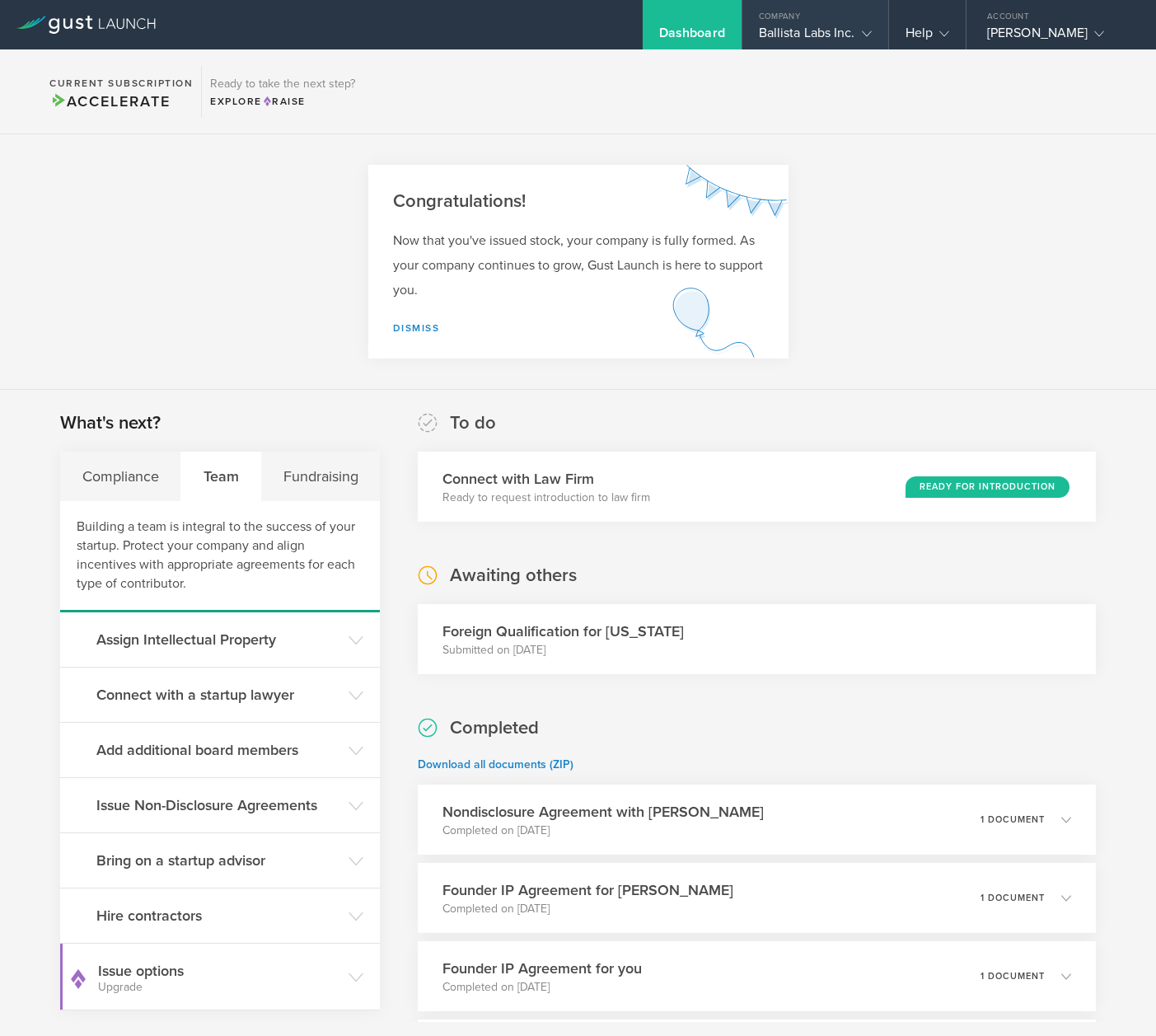
click at [841, 28] on div "Ballista Labs Inc." at bounding box center [815, 36] width 113 height 25
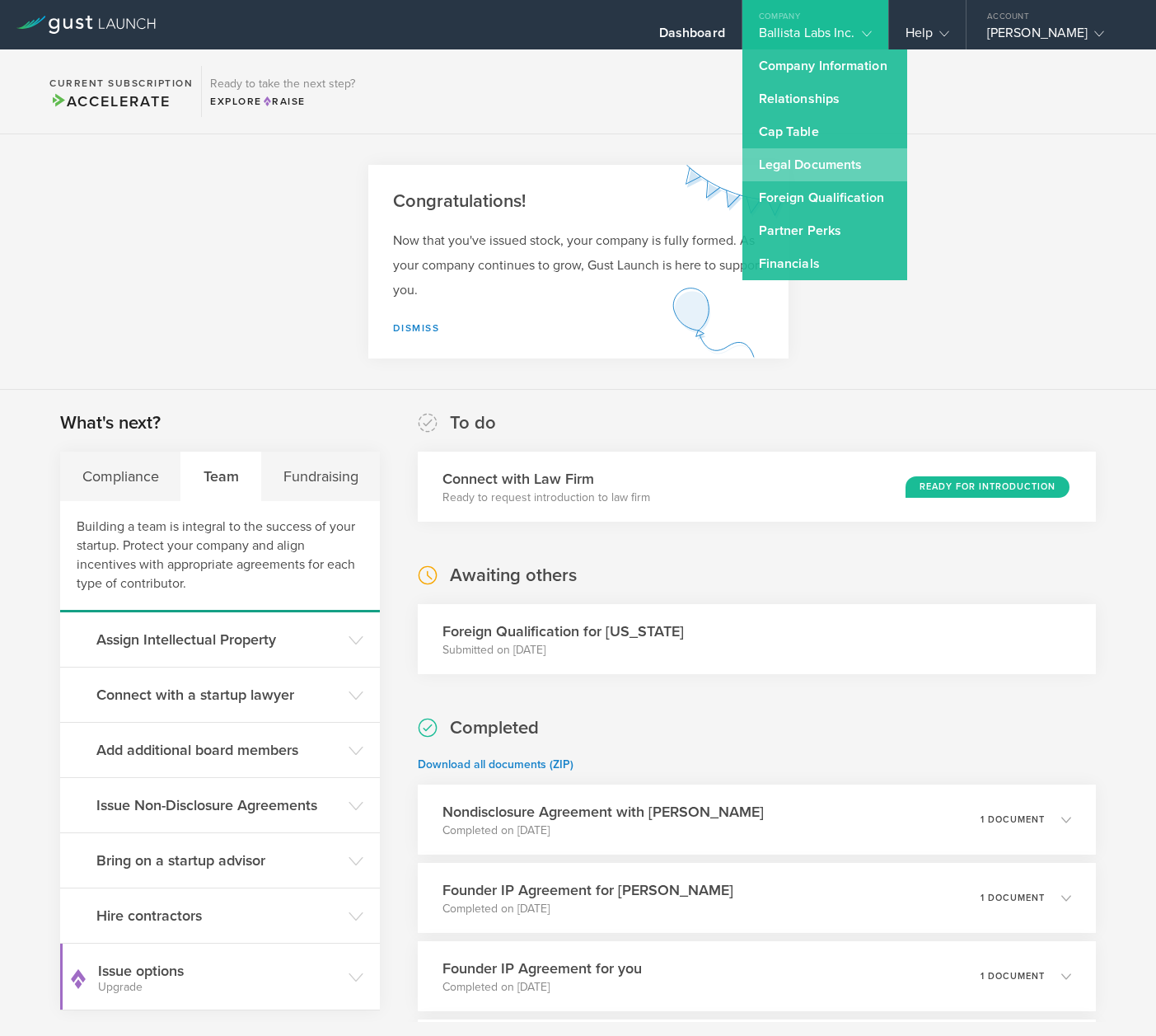
click at [821, 161] on link "Legal Documents" at bounding box center [824, 165] width 165 height 33
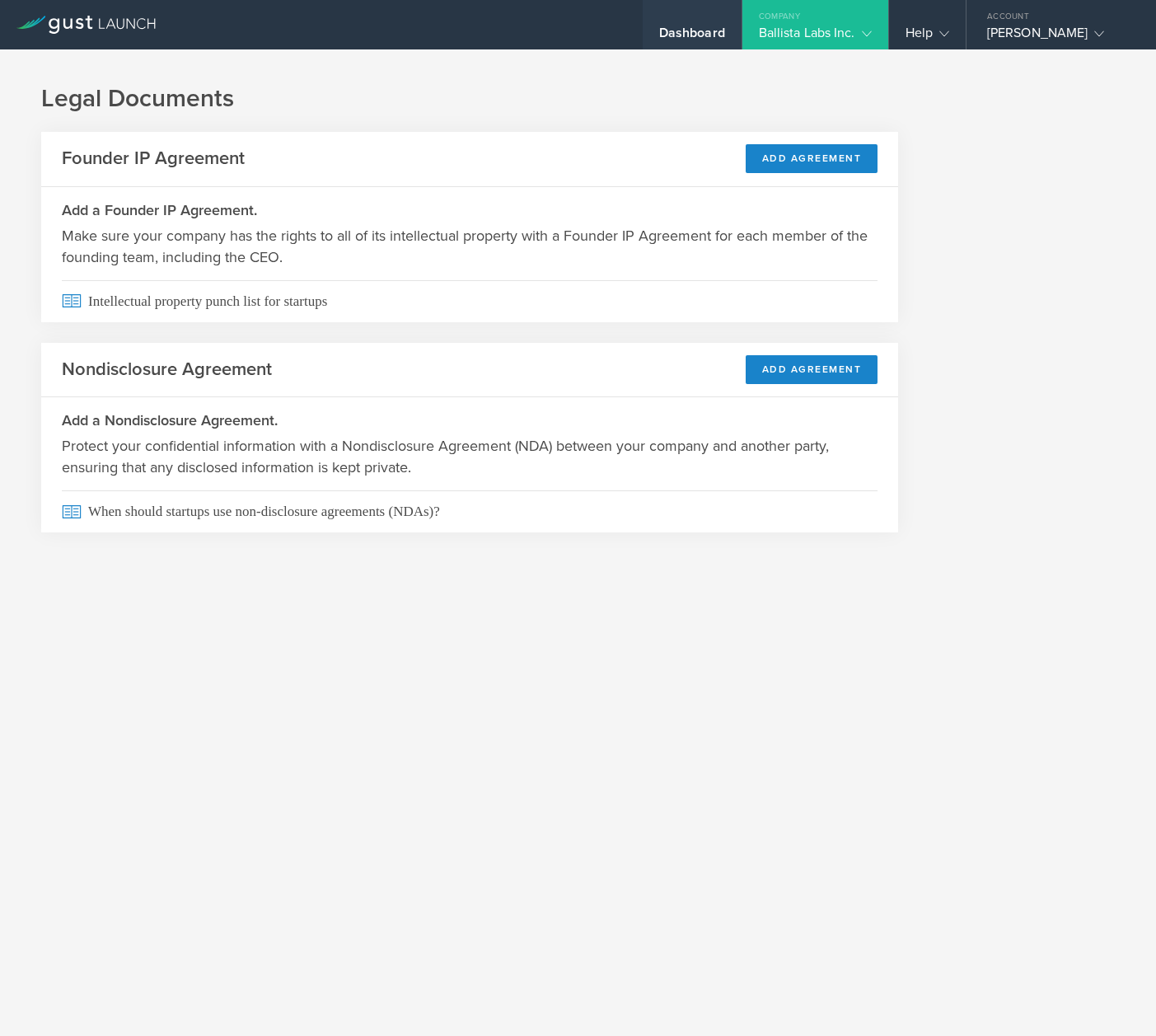
click at [701, 26] on div "Dashboard" at bounding box center [692, 36] width 66 height 25
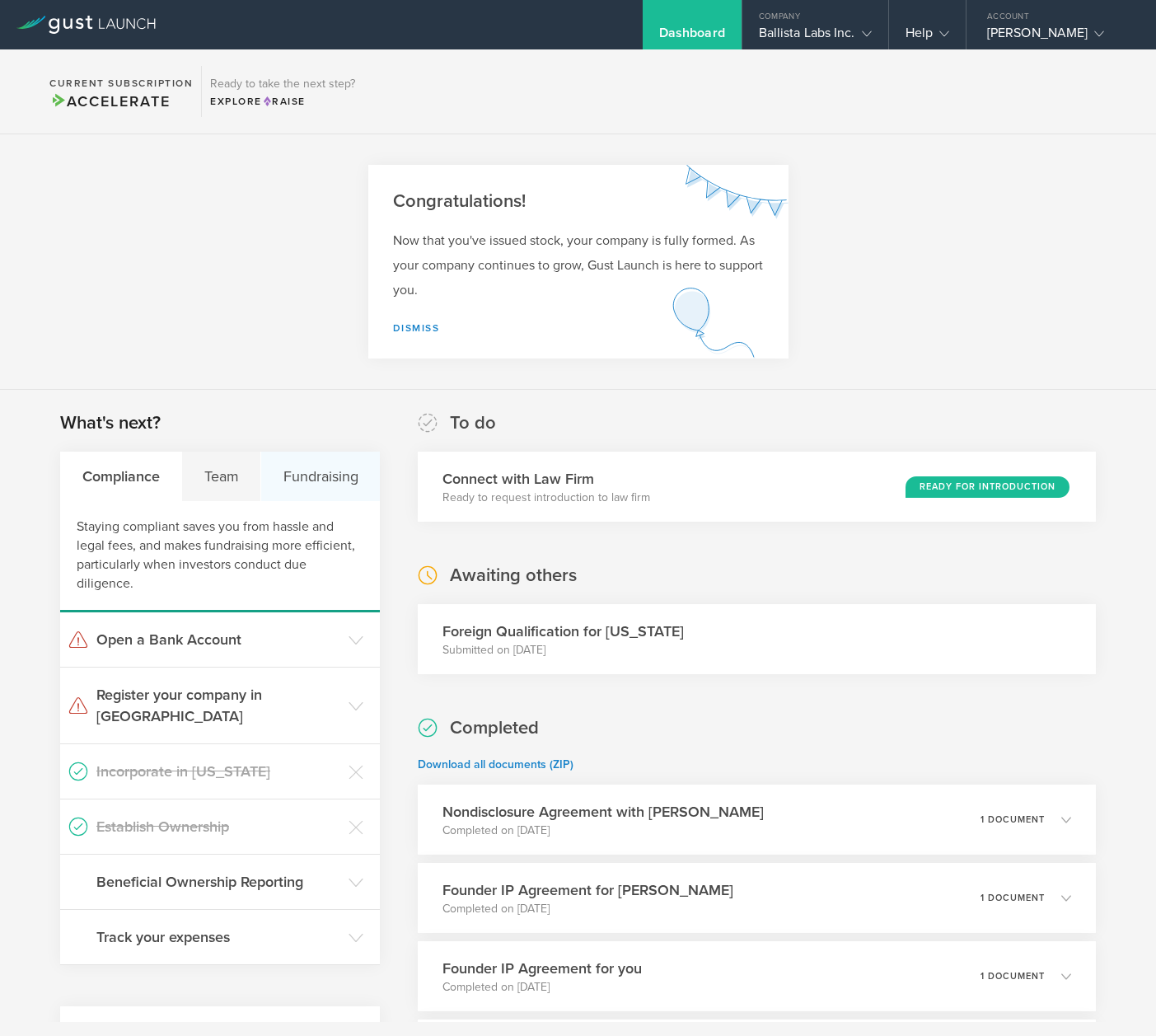
click at [316, 470] on div "Fundraising" at bounding box center [320, 476] width 119 height 49
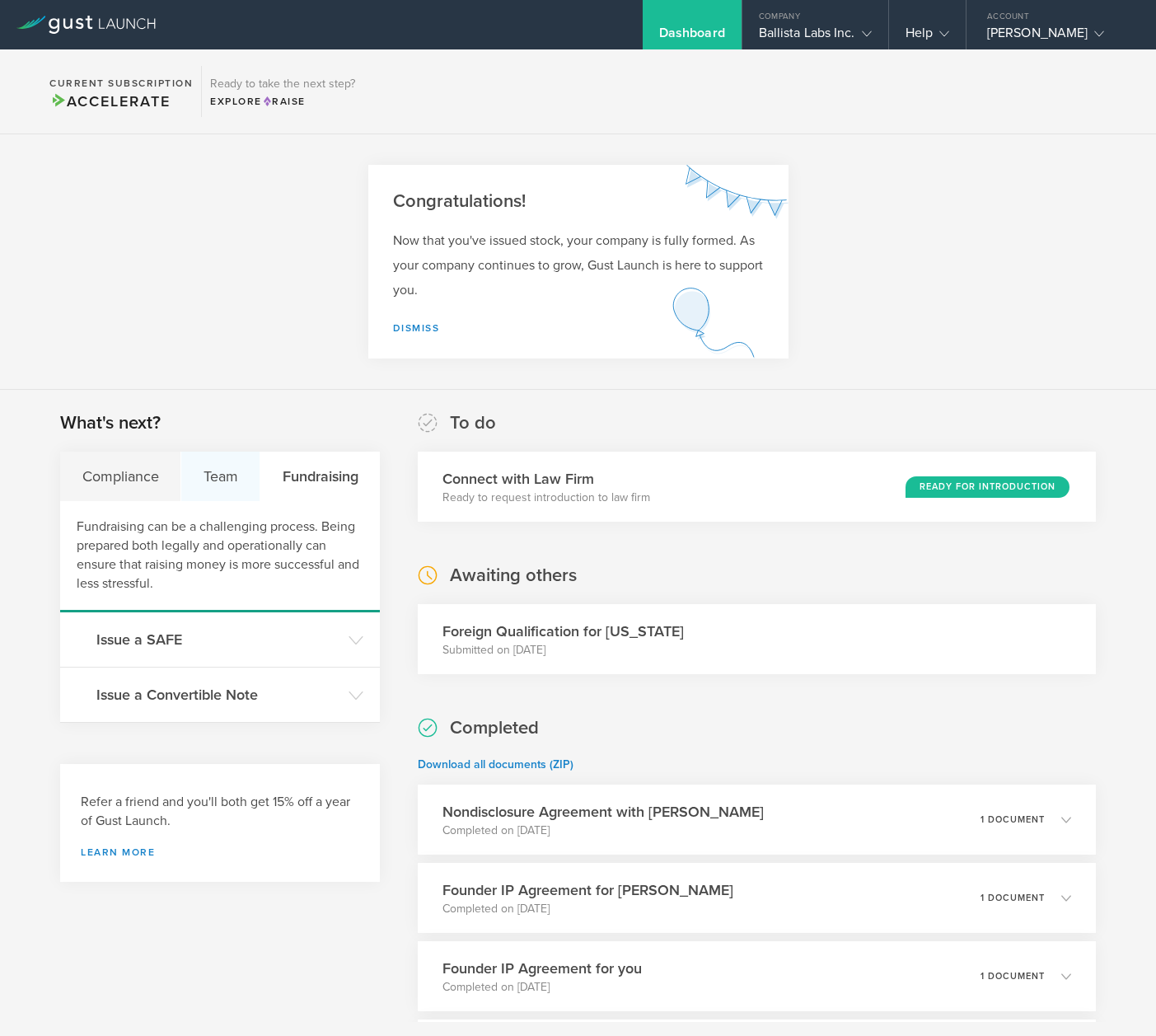
click at [232, 482] on div "Team" at bounding box center [221, 476] width 79 height 49
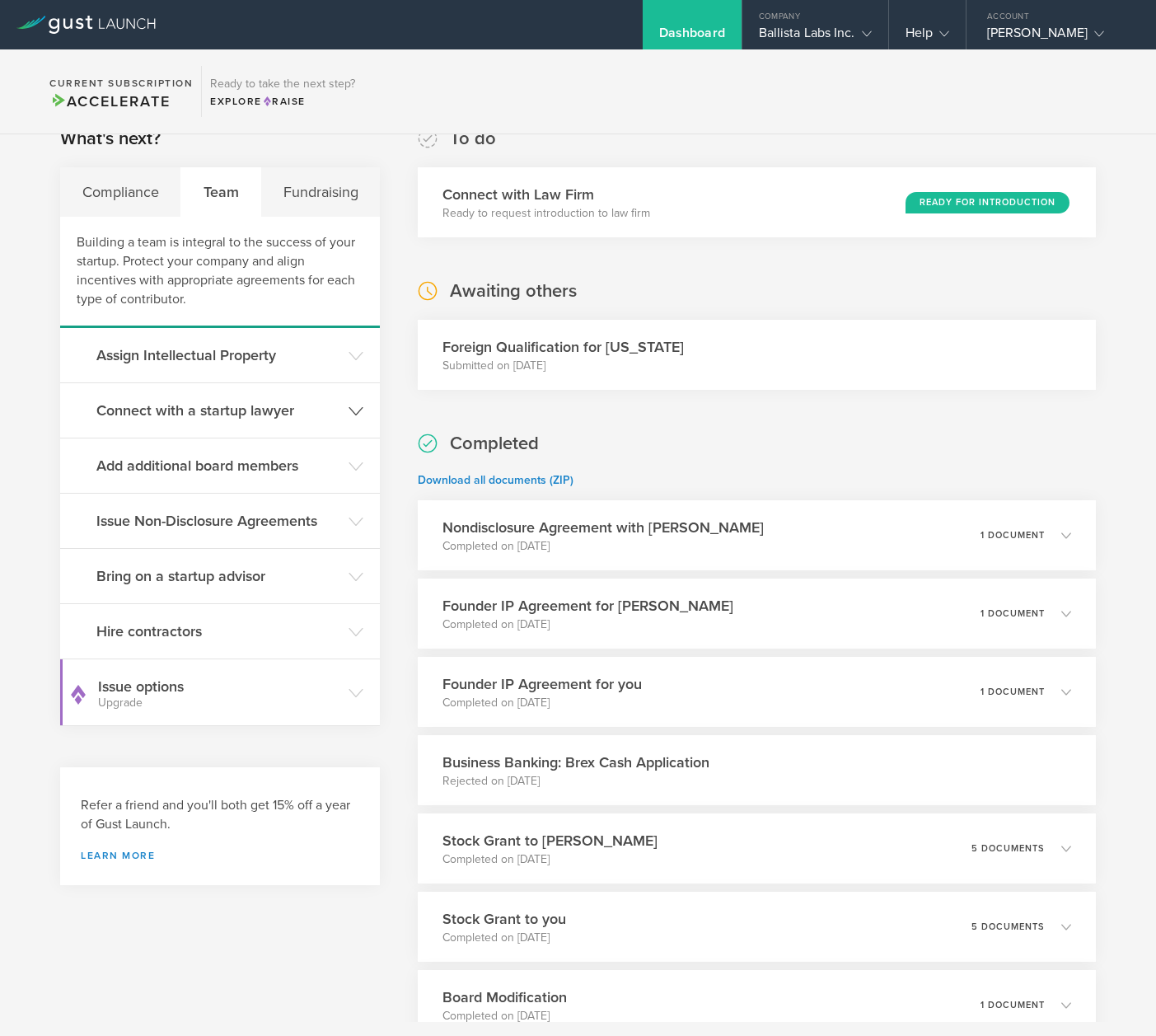
scroll to position [281, 0]
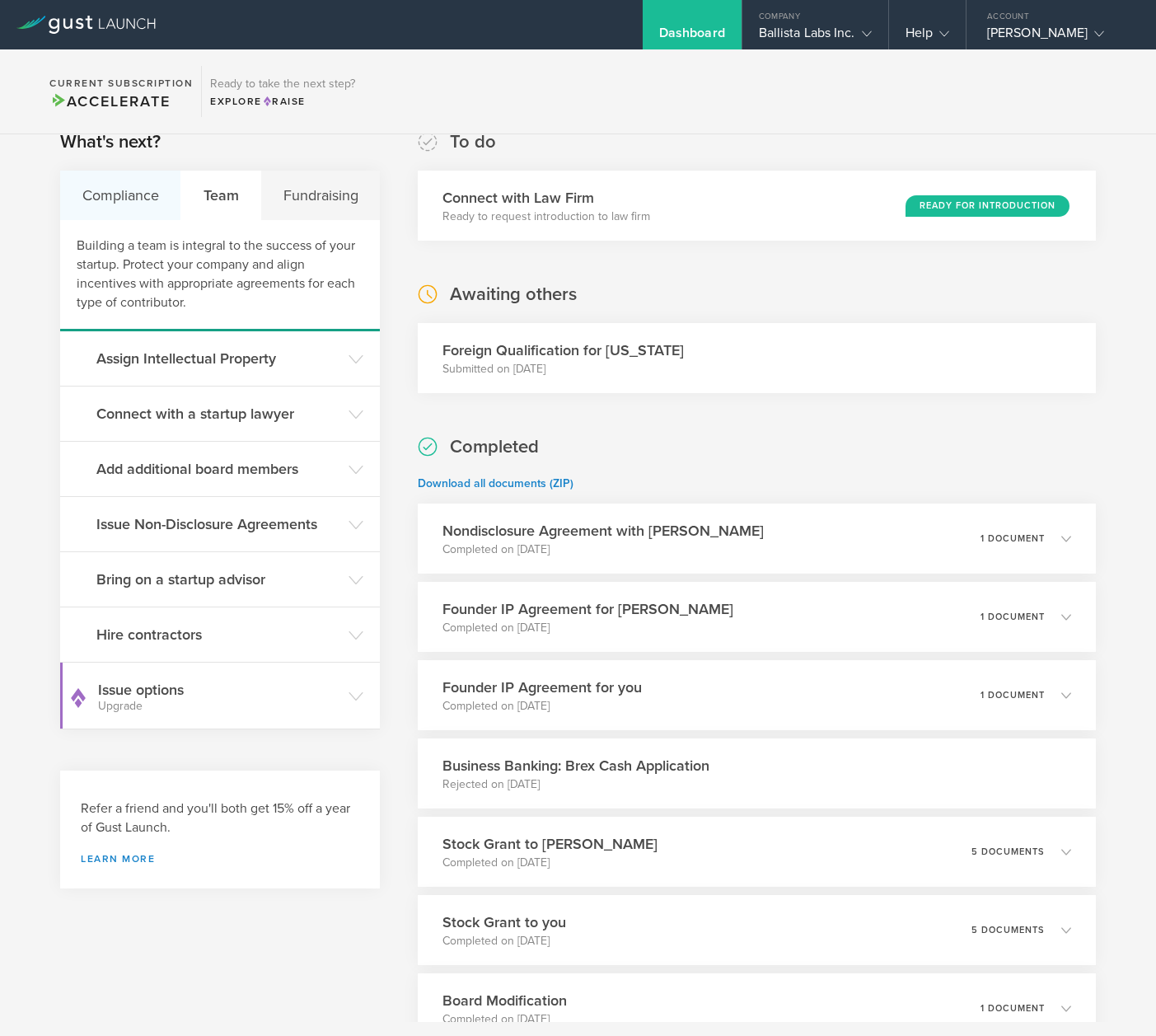
click at [141, 203] on div "Compliance" at bounding box center [120, 195] width 121 height 49
